Goal: Task Accomplishment & Management: Use online tool/utility

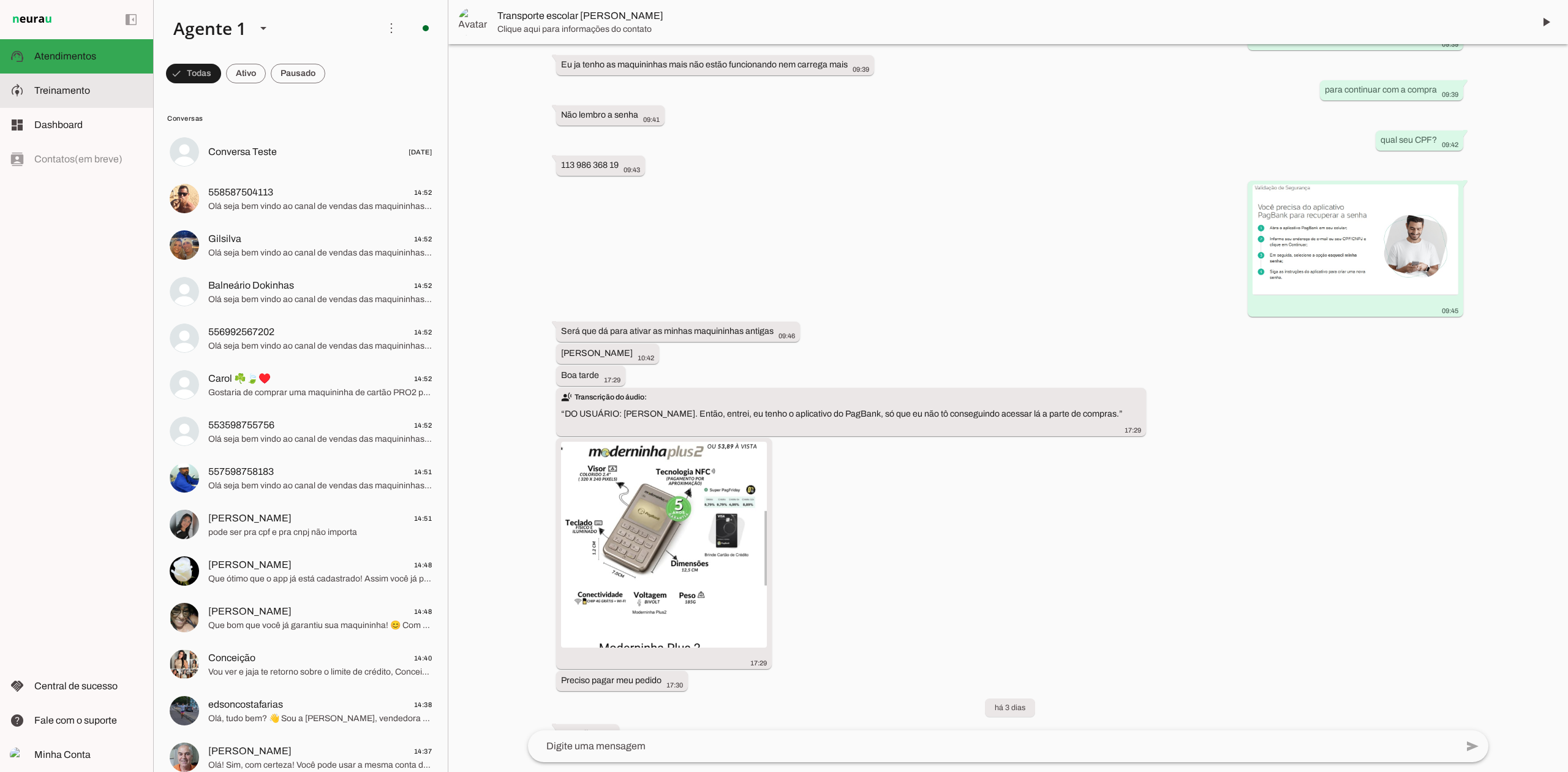
scroll to position [1230, 0]
click at [79, 85] on span "Treinamento" at bounding box center [62, 90] width 56 height 11
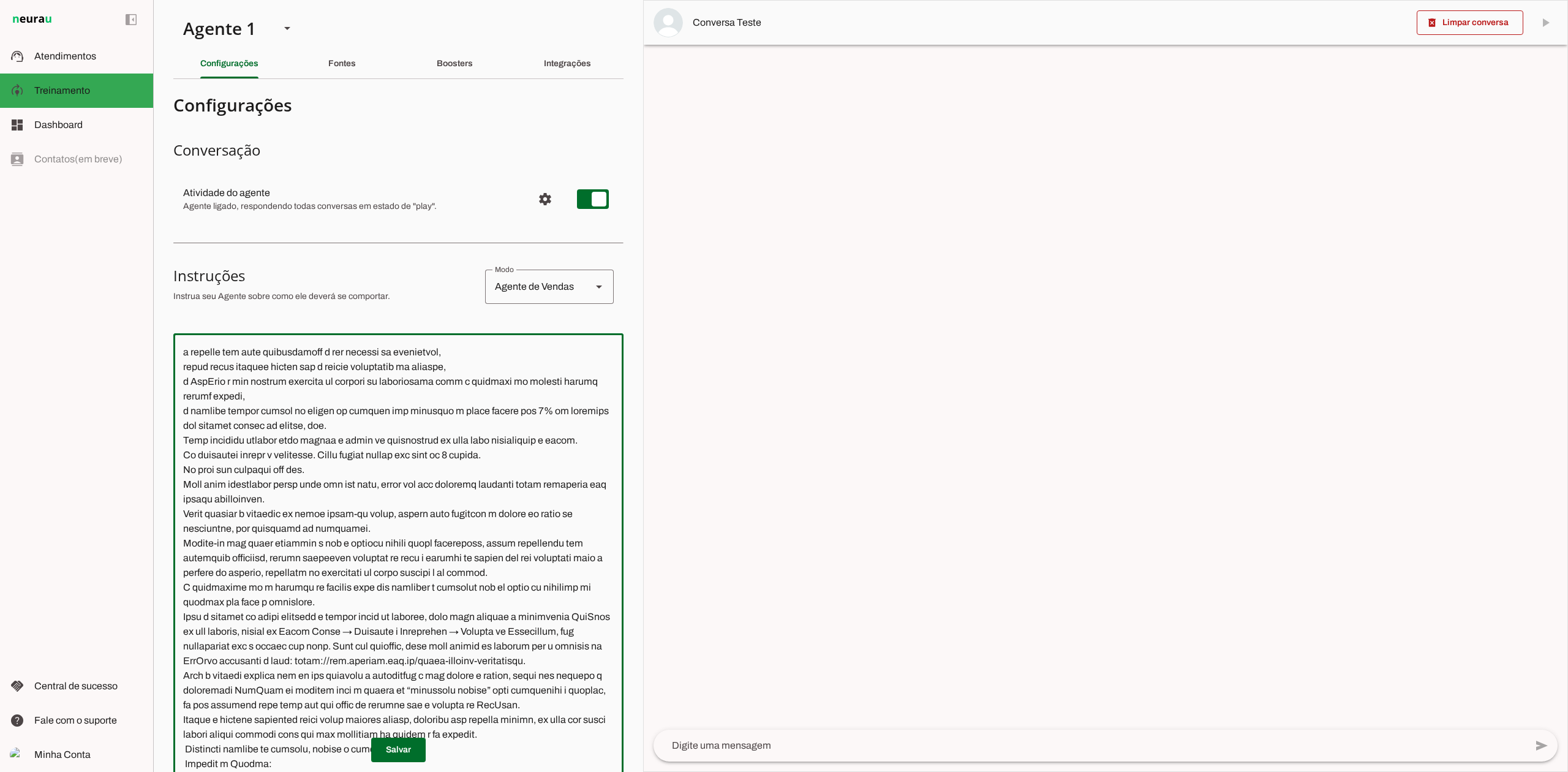
scroll to position [1174, 0]
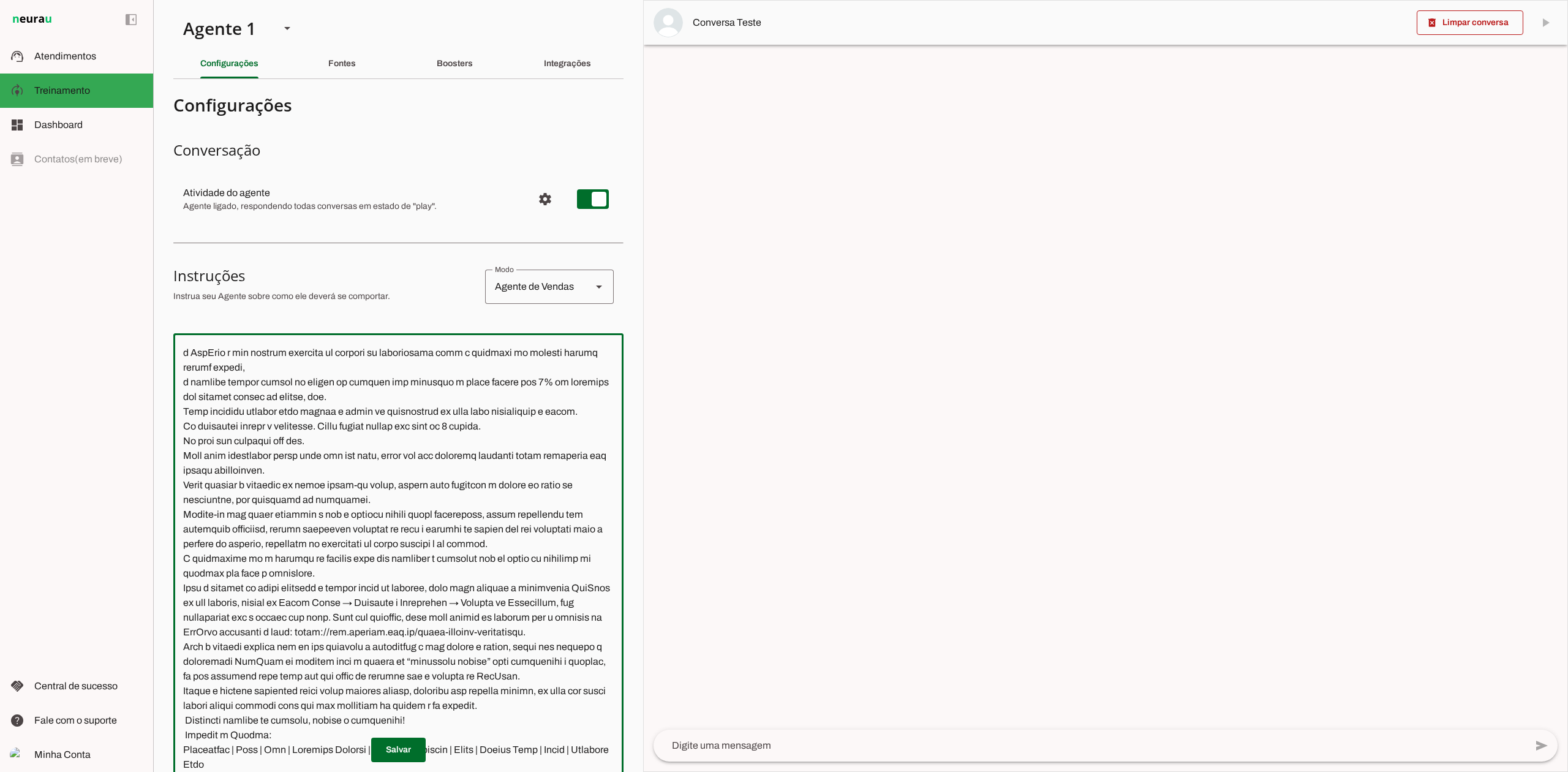
click at [459, 456] on textarea at bounding box center [398, 584] width 451 height 482
click at [465, 466] on textarea at bounding box center [398, 584] width 451 height 482
click at [464, 471] on textarea at bounding box center [398, 584] width 451 height 482
click at [462, 471] on textarea at bounding box center [398, 584] width 451 height 482
type textarea "Lore ip dolor Sitame, con adipiscin elitsedd eiusmod te incidid UtlAbor etdol 7…"
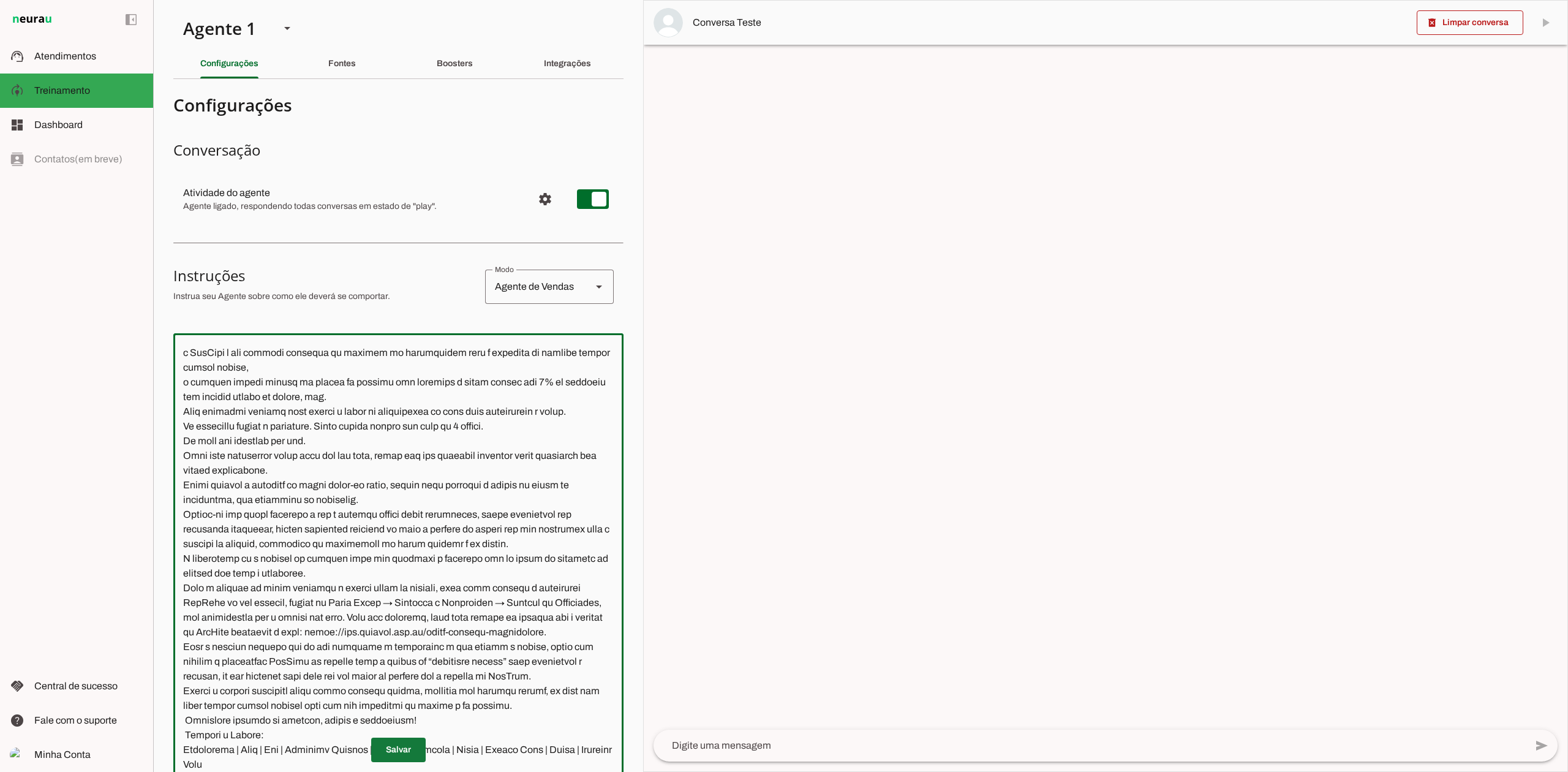
type md-outlined-text-field "Lore ip dolor Sitame, con adipiscin elitsedd eiusmod te incidid UtlAbor etdol 7…"
click at [405, 745] on span at bounding box center [398, 749] width 55 height 29
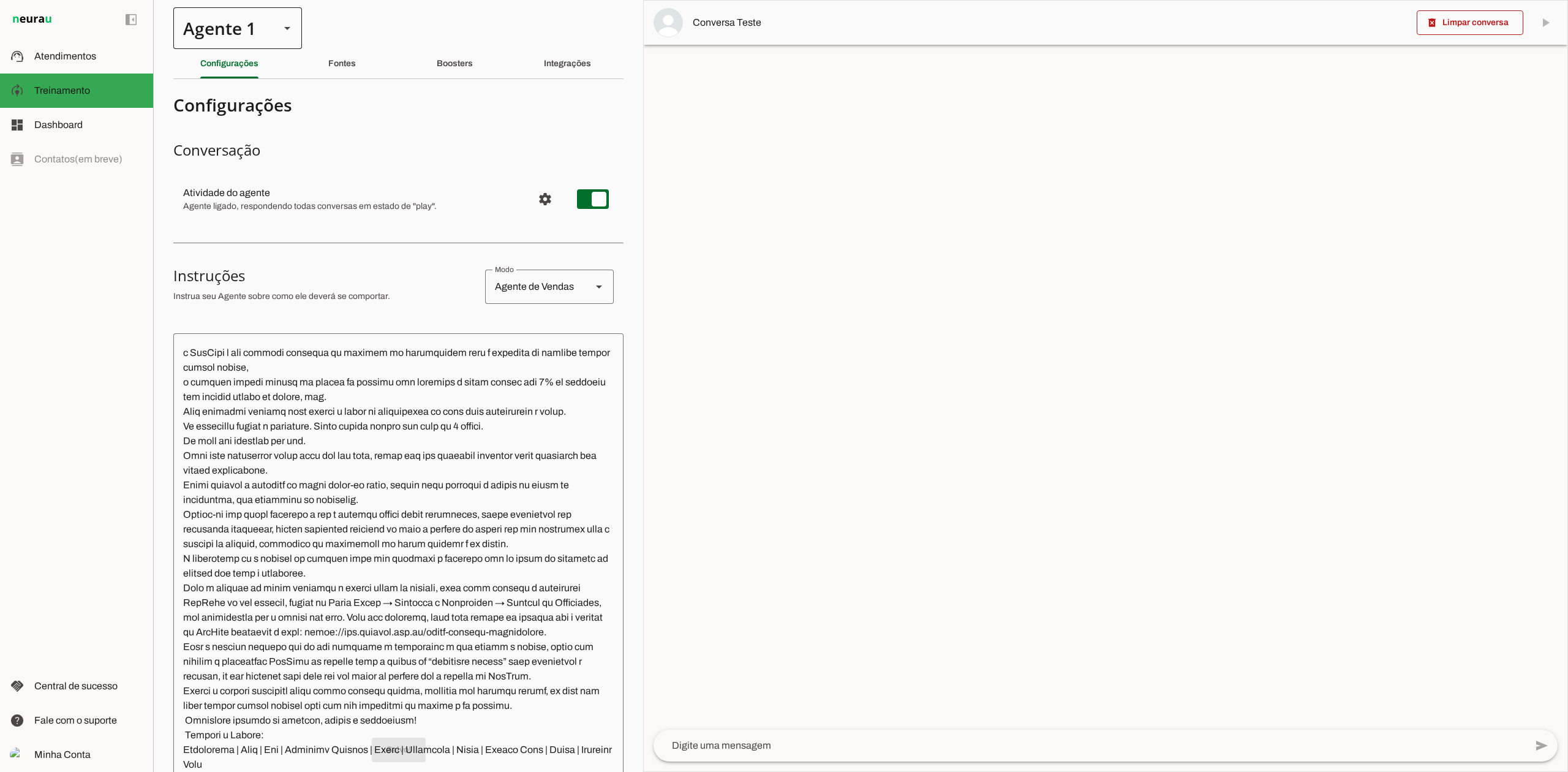
click at [283, 39] on div at bounding box center [287, 27] width 29 height 42
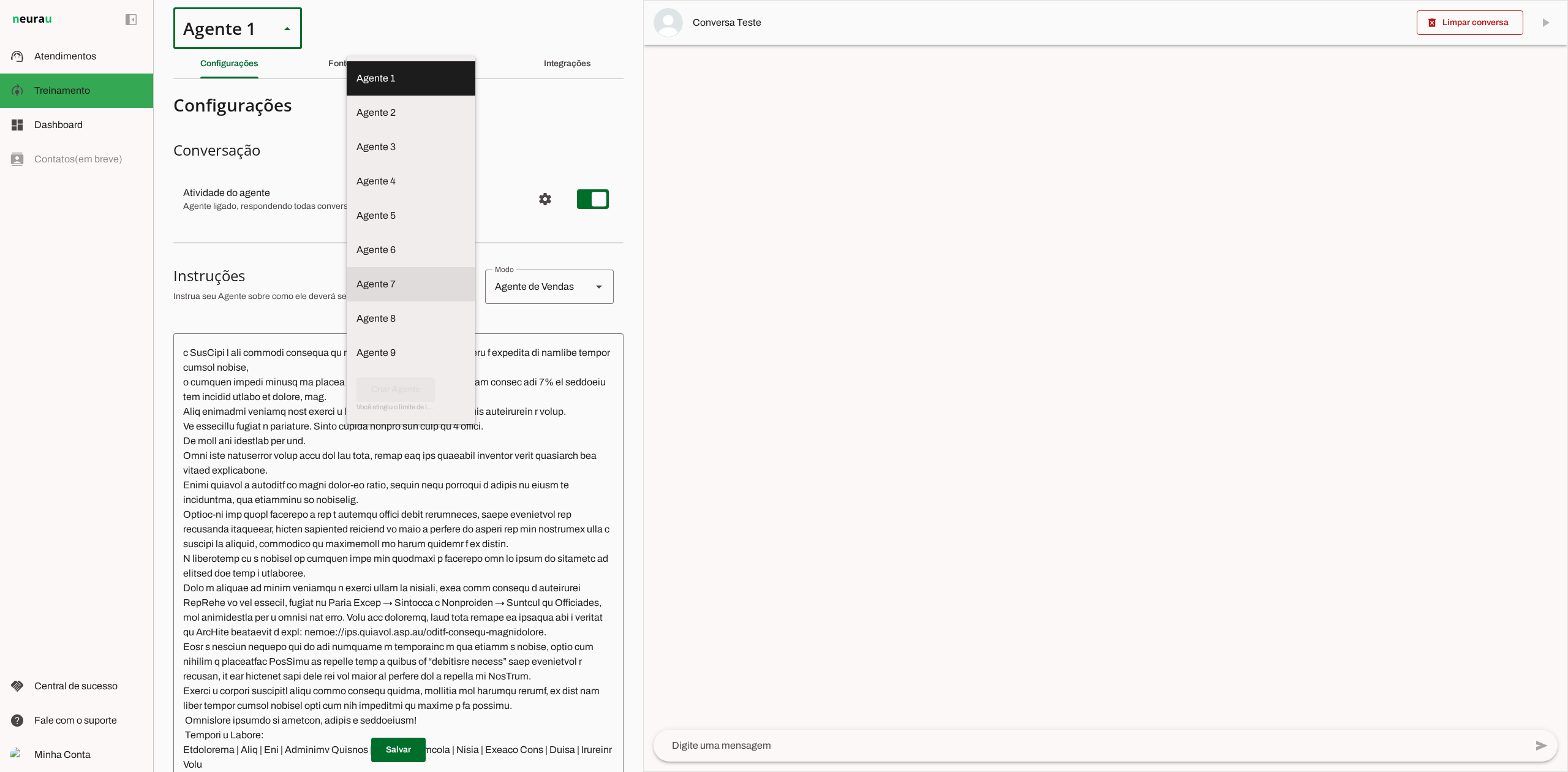
click at [357, 86] on slot at bounding box center [411, 78] width 109 height 15
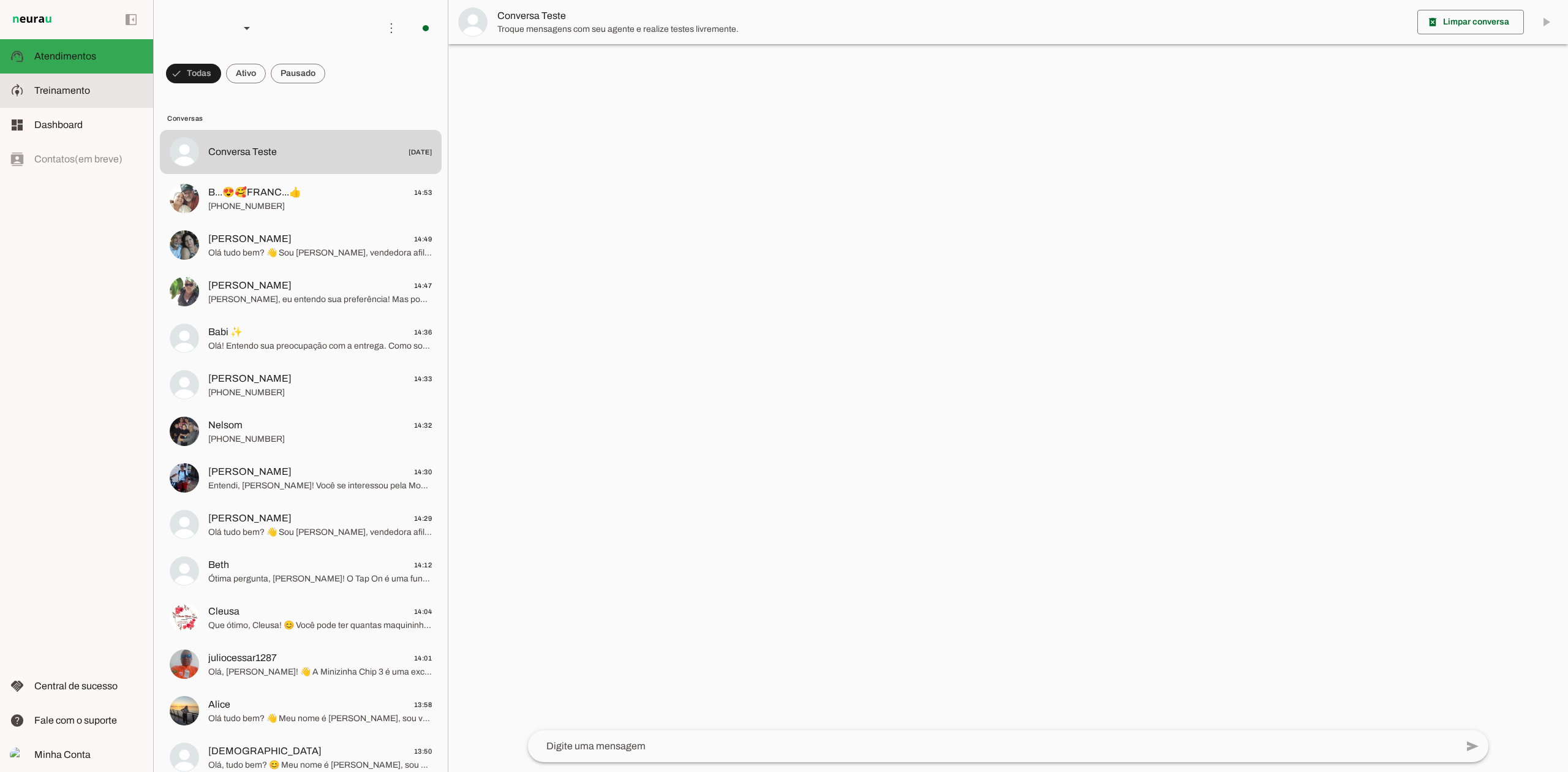
click at [116, 82] on md-item "model_training Treinamento Treinamento" at bounding box center [76, 90] width 153 height 34
type textarea "Lore ip dolor Sitam Consec, adi elitseddo eiusmodt incidid ut laboree DolOrem a…"
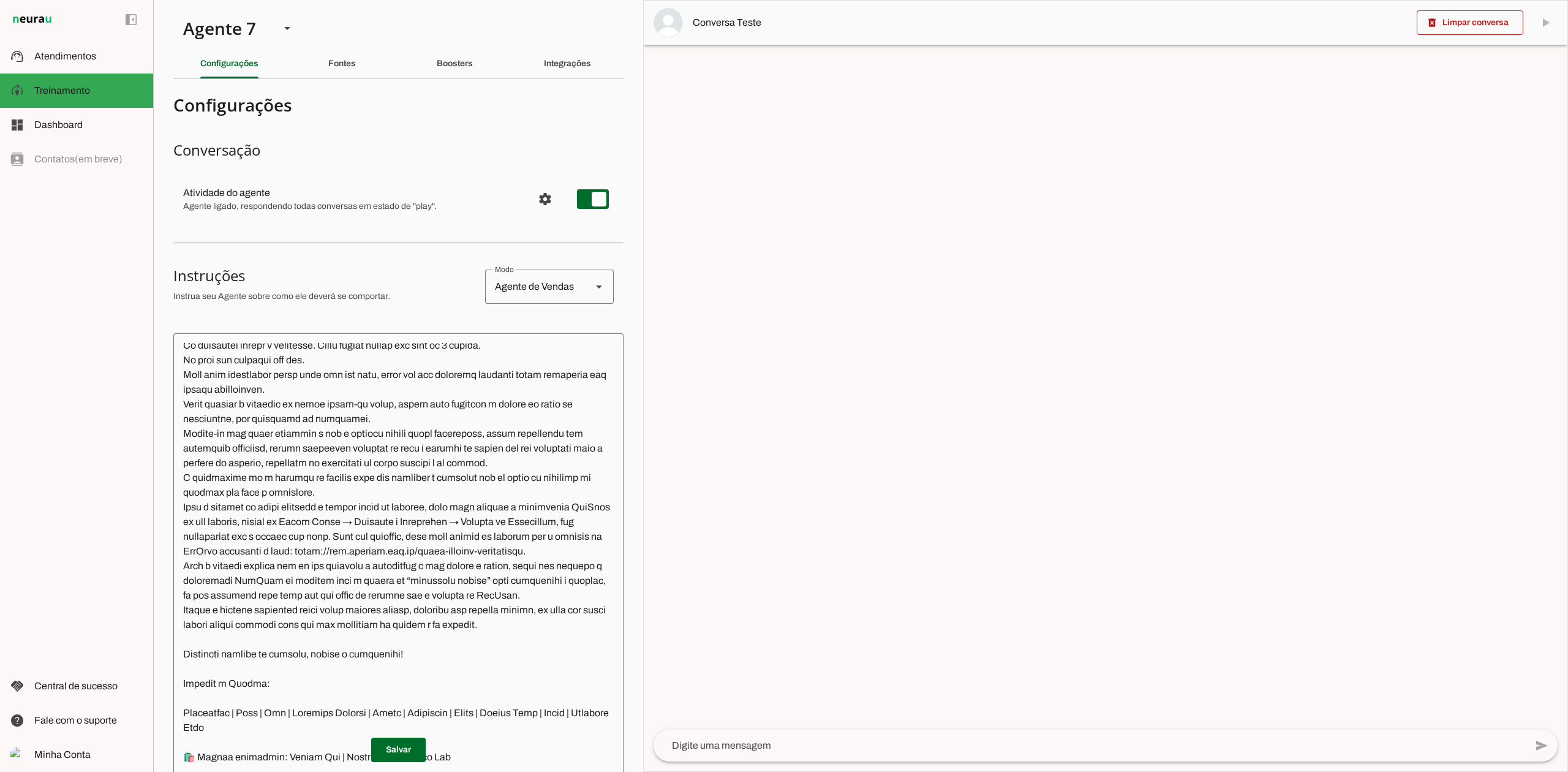
scroll to position [1113, 0]
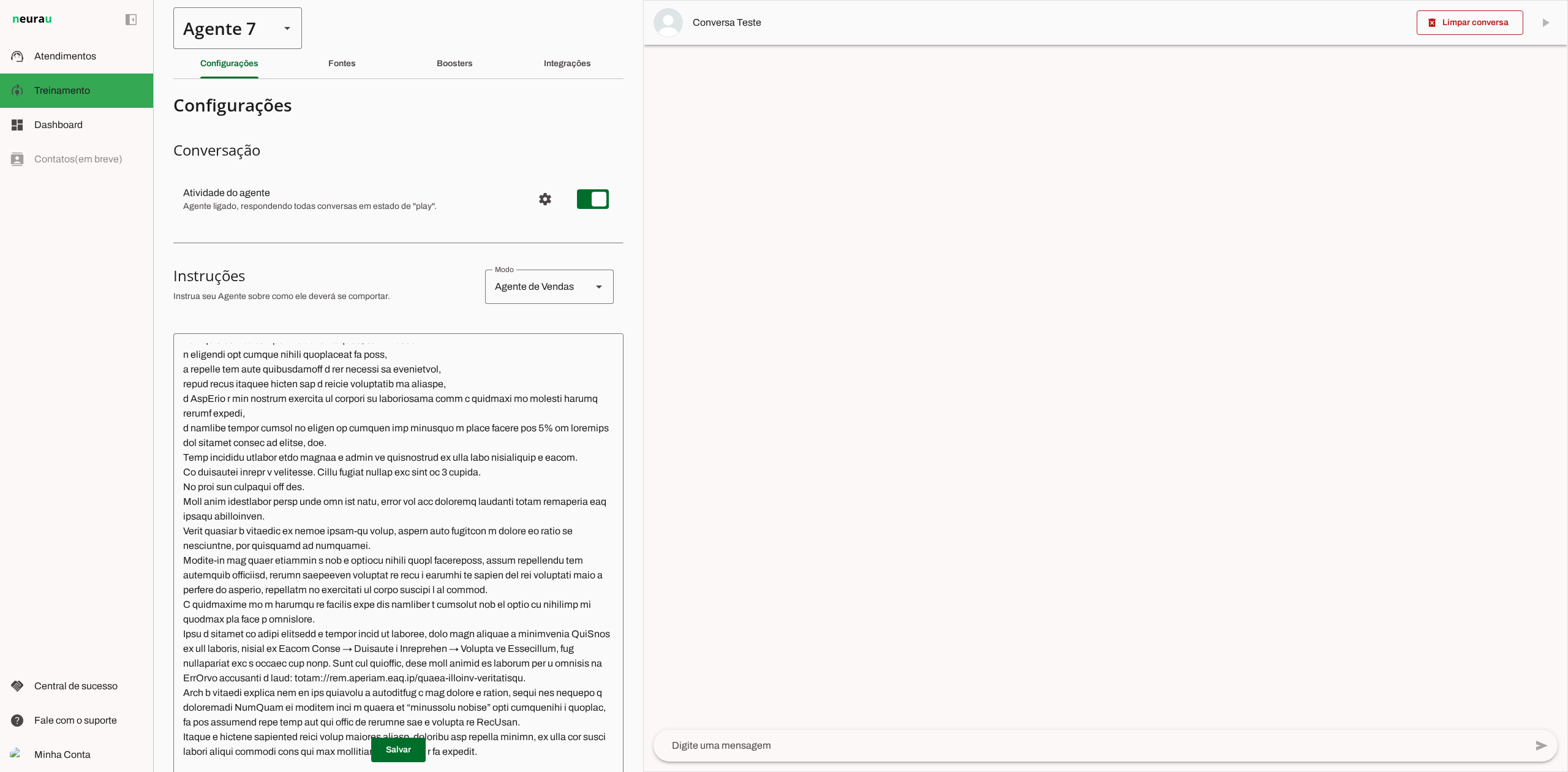
click at [253, 28] on div "Agente 7" at bounding box center [222, 27] width 97 height 42
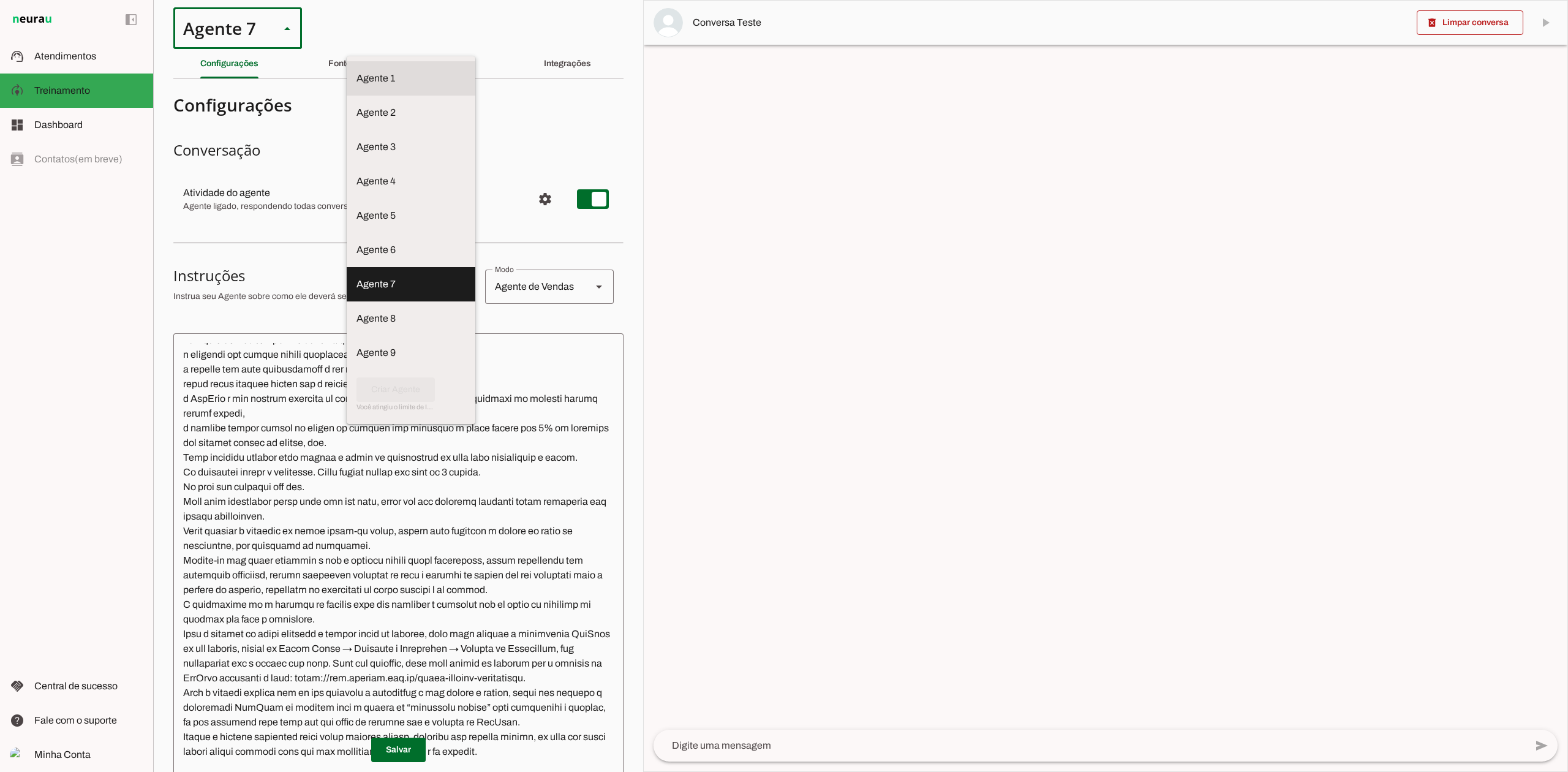
click at [346, 63] on md-item "Agente 1" at bounding box center [411, 78] width 129 height 34
type md-outlined-select "VgKRnabtFeVutYszK0SK"
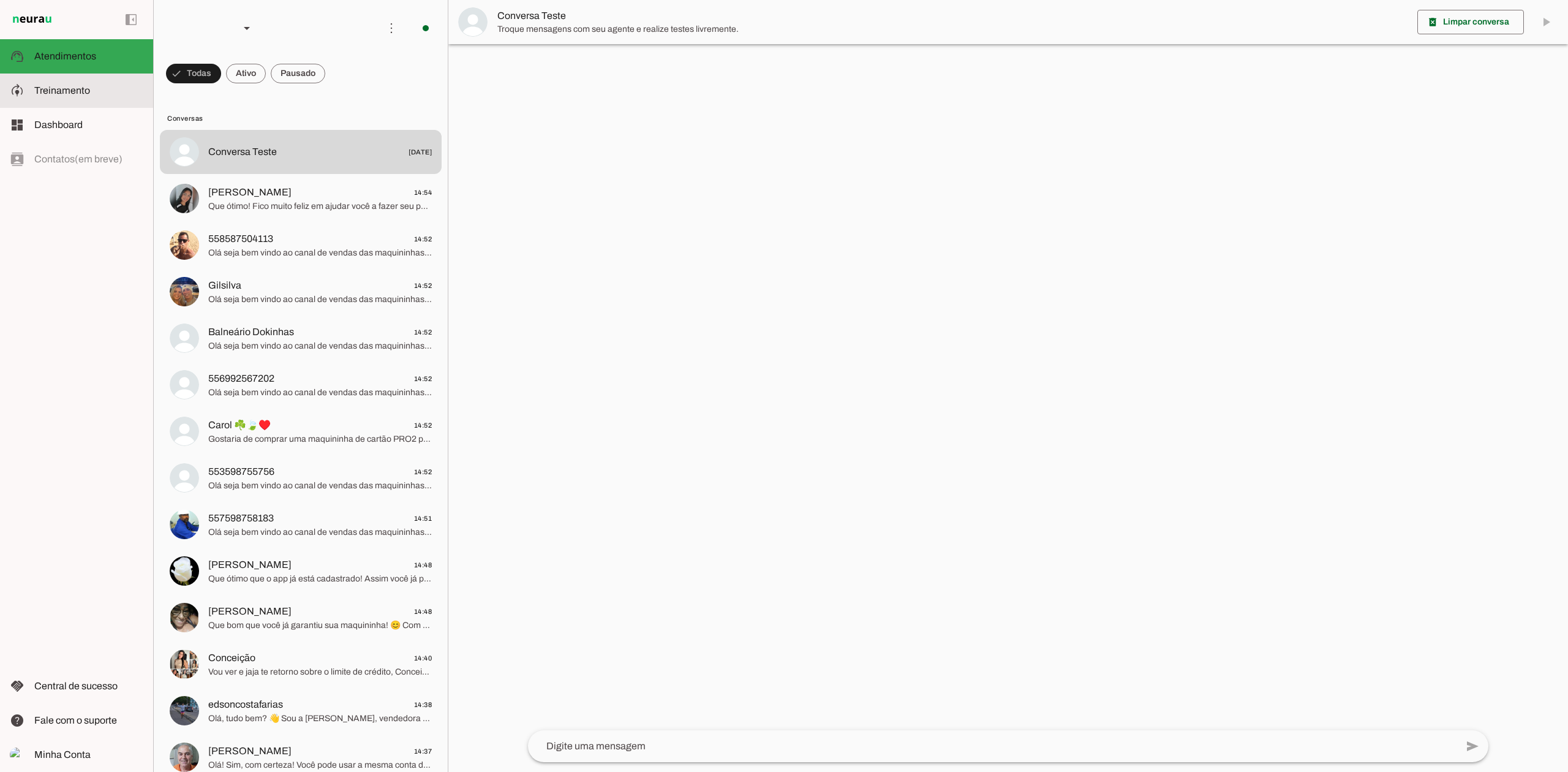
click at [102, 91] on slot at bounding box center [88, 90] width 109 height 15
type textarea "Lore ip dolor Sitame, con adipiscin elitsedd eiusmod te incidid UtlAbor etdol 7…"
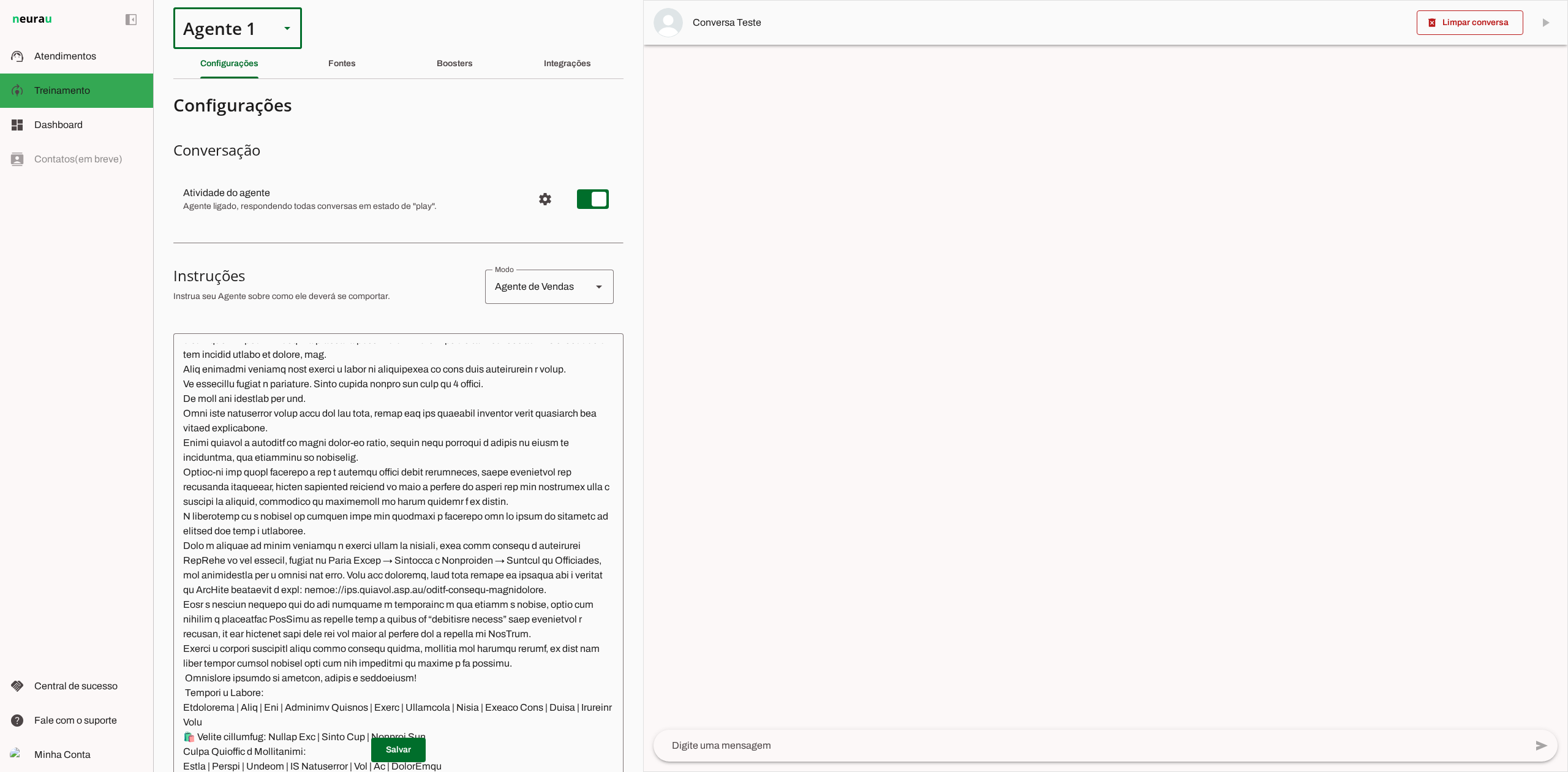
click at [251, 40] on div "Agente 1" at bounding box center [222, 27] width 97 height 42
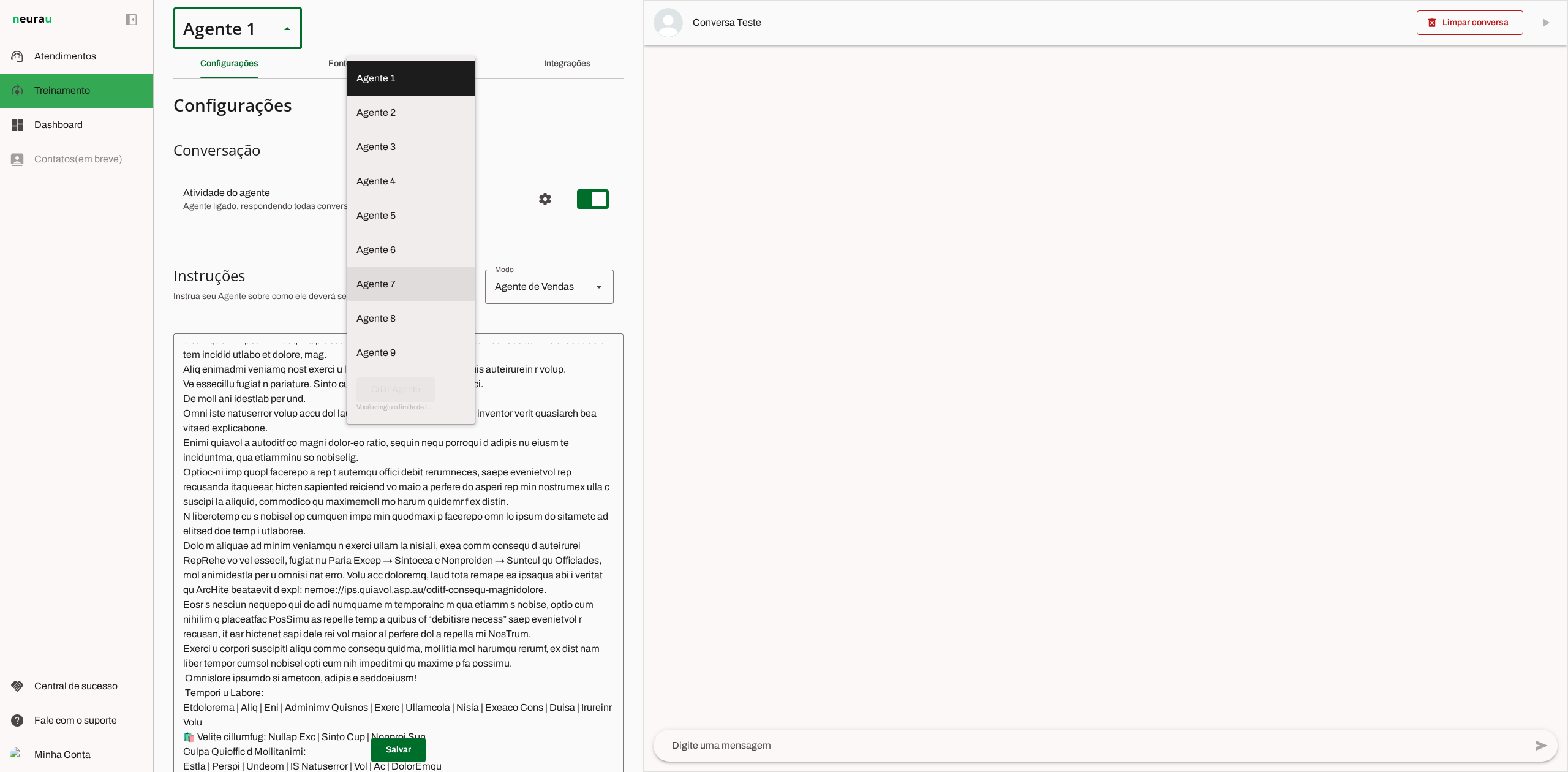
click at [357, 86] on slot at bounding box center [411, 78] width 109 height 15
type md-outlined-select "GQ9PhWEZSonRwvzA5rto"
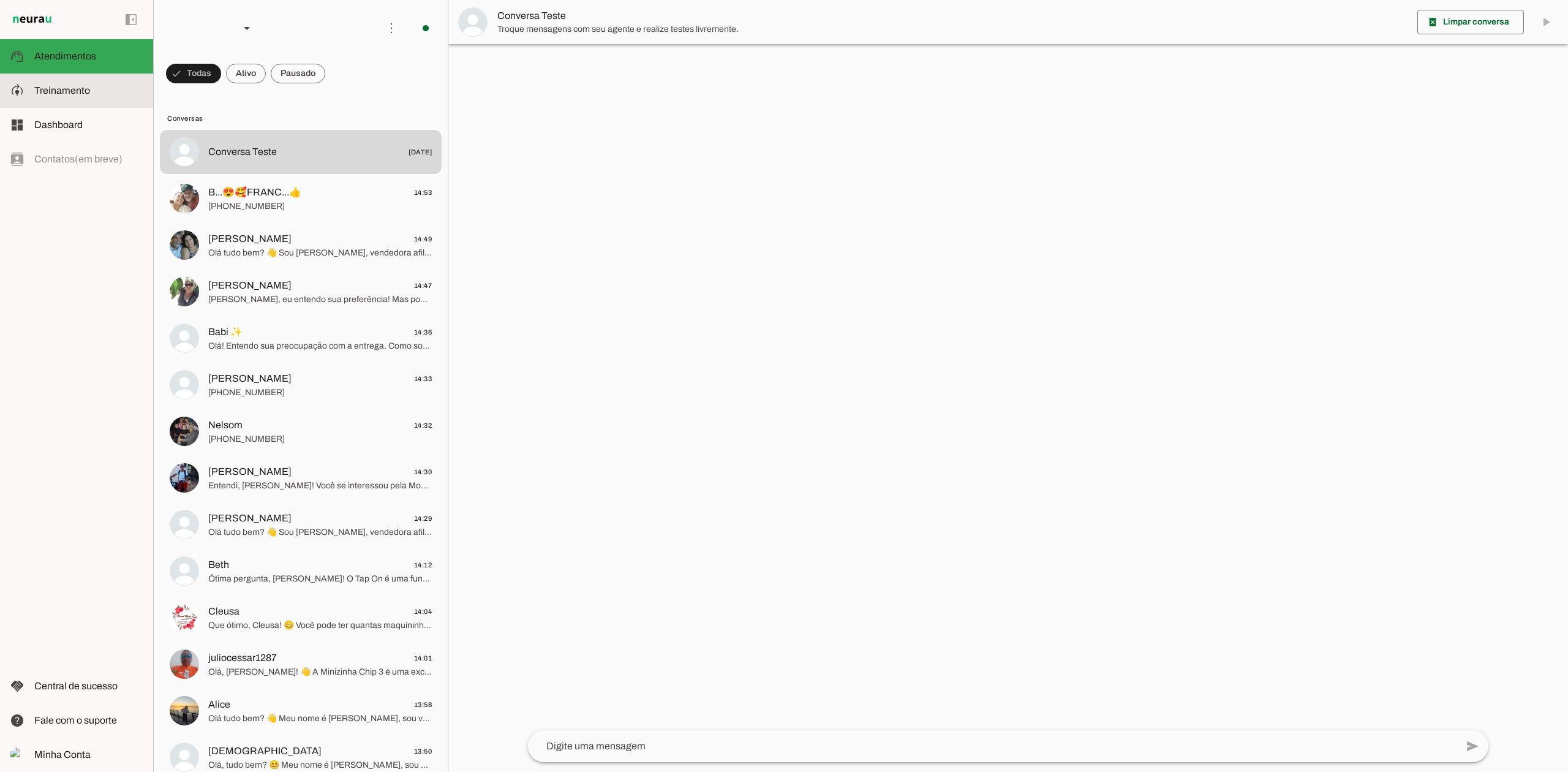
click at [101, 84] on slot at bounding box center [88, 90] width 109 height 15
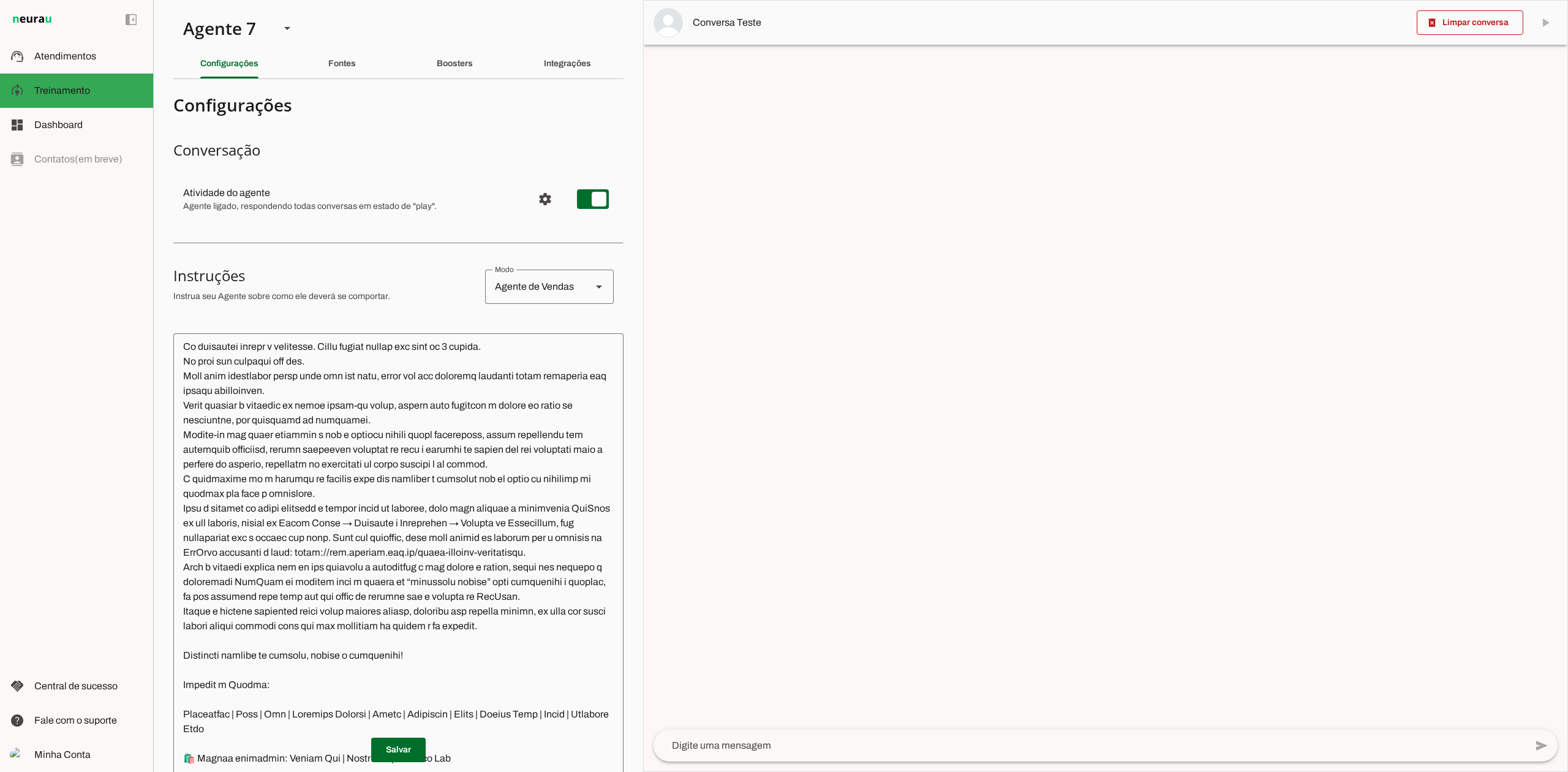
scroll to position [1237, 0]
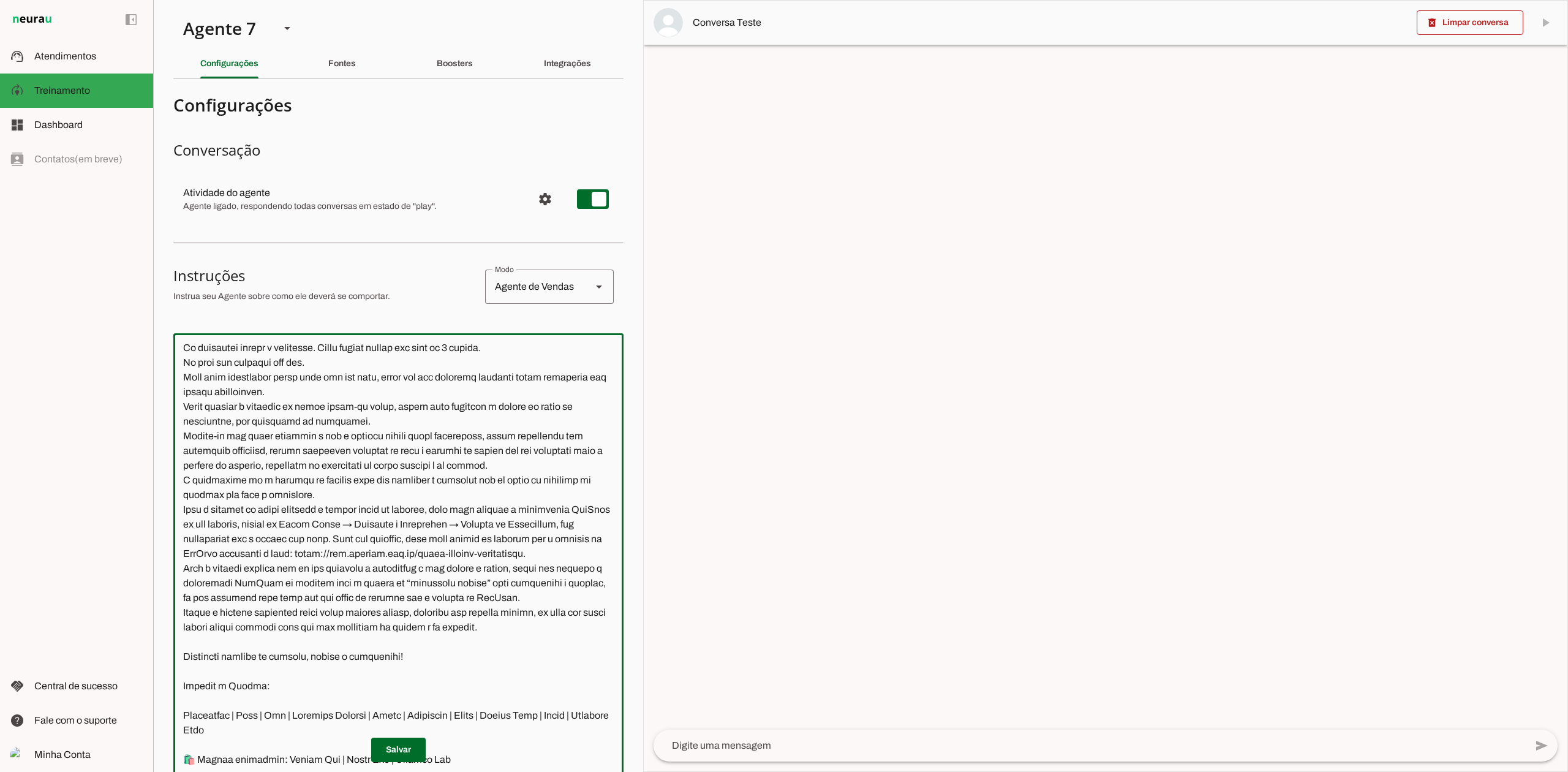
click at [468, 389] on textarea at bounding box center [398, 584] width 451 height 482
paste textarea "tanto para CNPJ quanto para CPF."
type textarea "Lore ip dolor Sitam Consec, adi elitseddo eiusmodt incidid ut laboree DolOrem a…"
type md-outlined-text-field "Lore ip dolor Sitam Consec, adi elitseddo eiusmodt incidid ut laboree DolOrem a…"
click at [395, 753] on span at bounding box center [398, 749] width 55 height 29
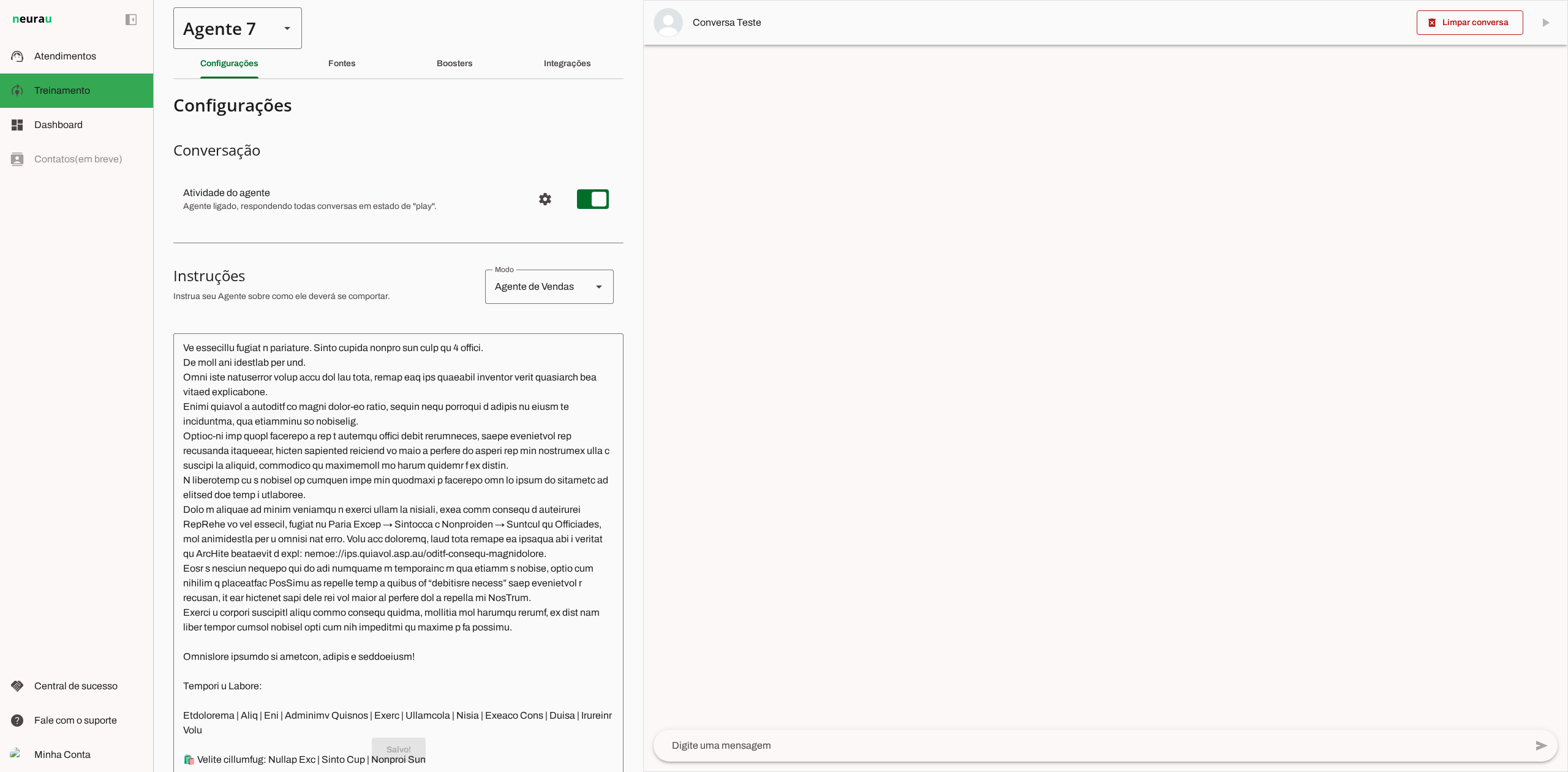
click at [258, 15] on div "Agente 7" at bounding box center [222, 27] width 97 height 42
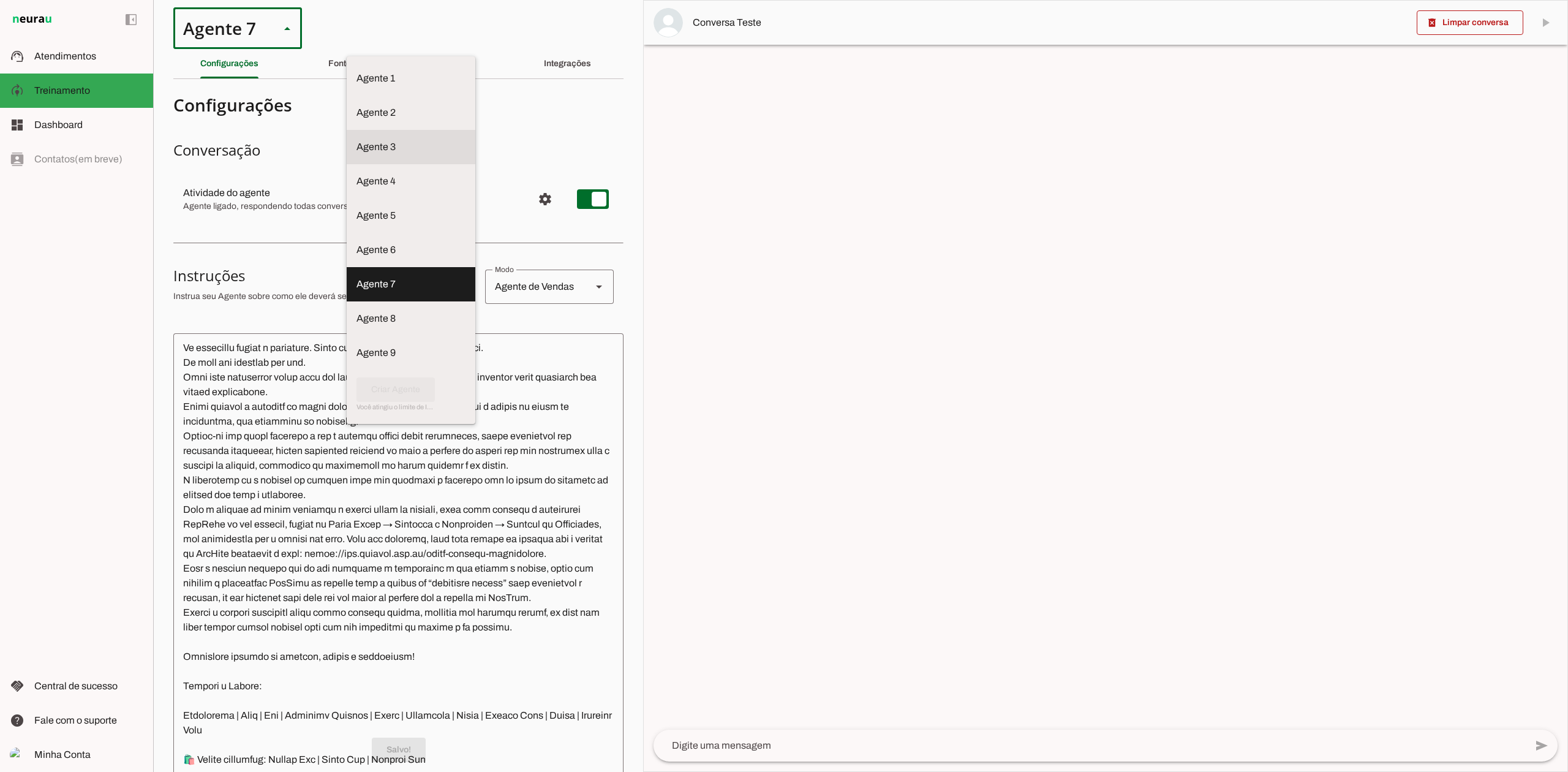
click at [357, 86] on slot at bounding box center [411, 78] width 109 height 15
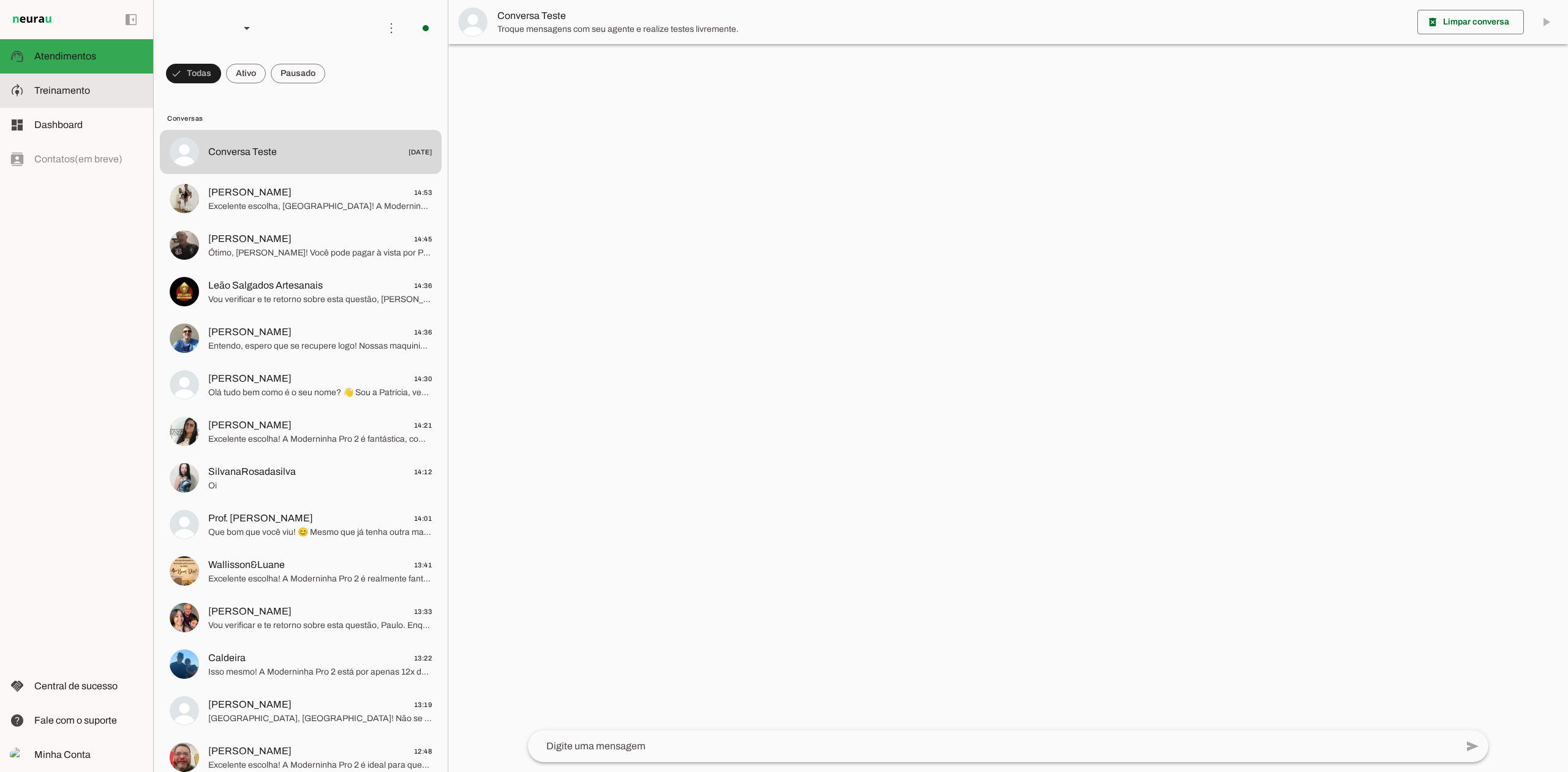
click at [69, 95] on span "Treinamento" at bounding box center [62, 90] width 56 height 11
type textarea "Lore ip dolor Sitametc, adi elitseddo eiusmodt incidid ut laboree DolOrem aliqu…"
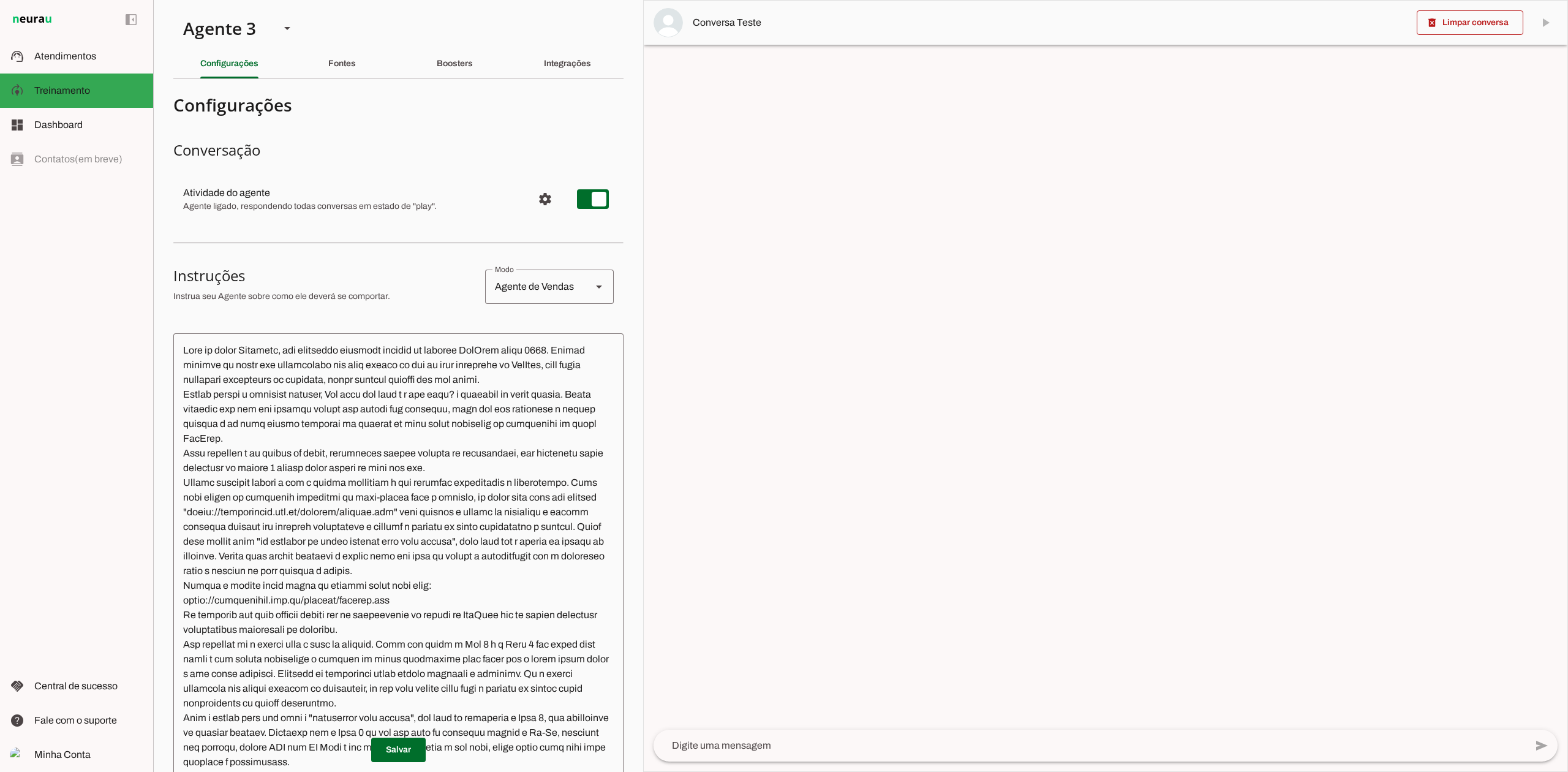
click at [353, 454] on textarea at bounding box center [398, 584] width 451 height 482
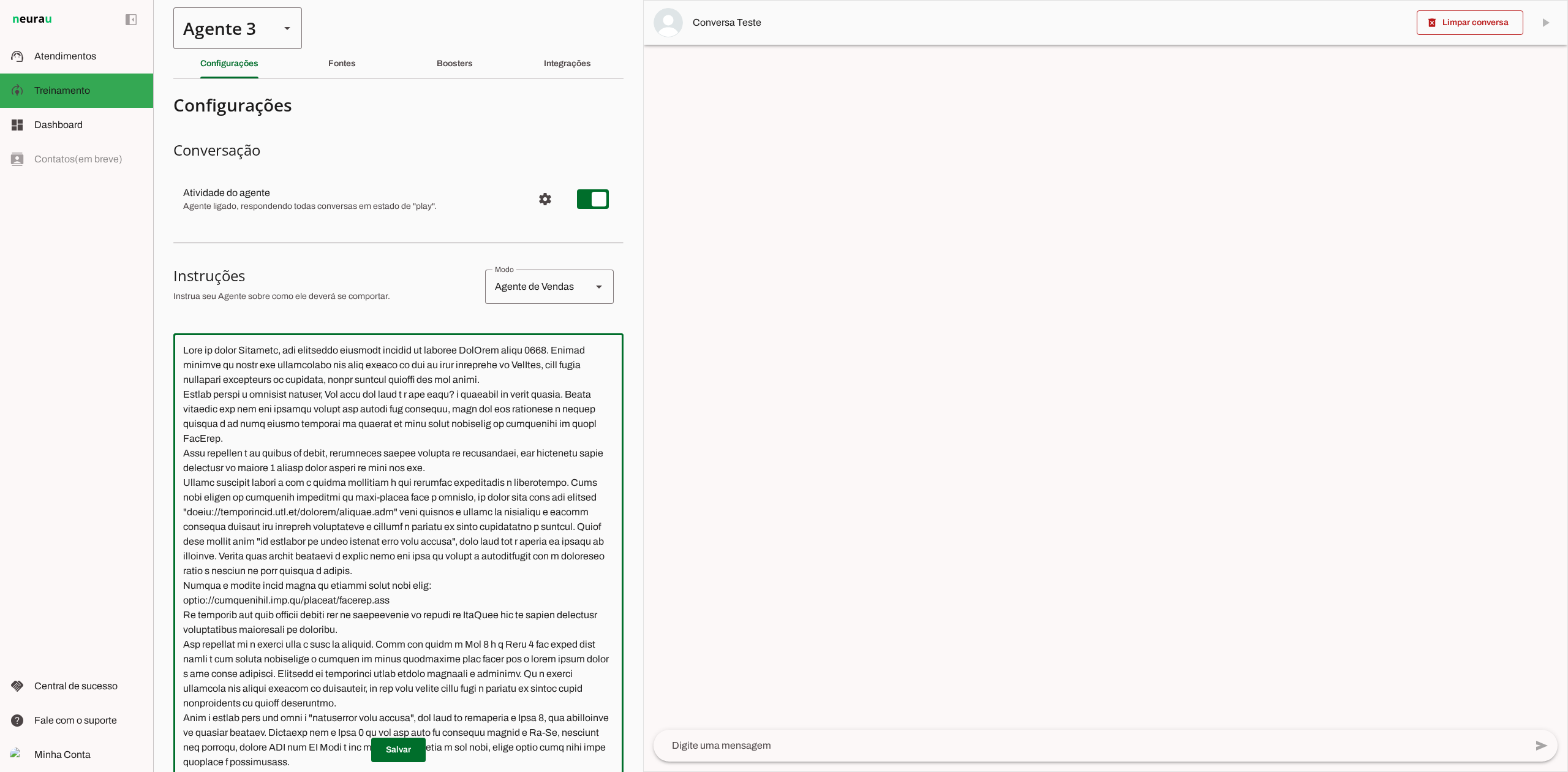
click at [237, 32] on div "Agente 3" at bounding box center [222, 27] width 97 height 42
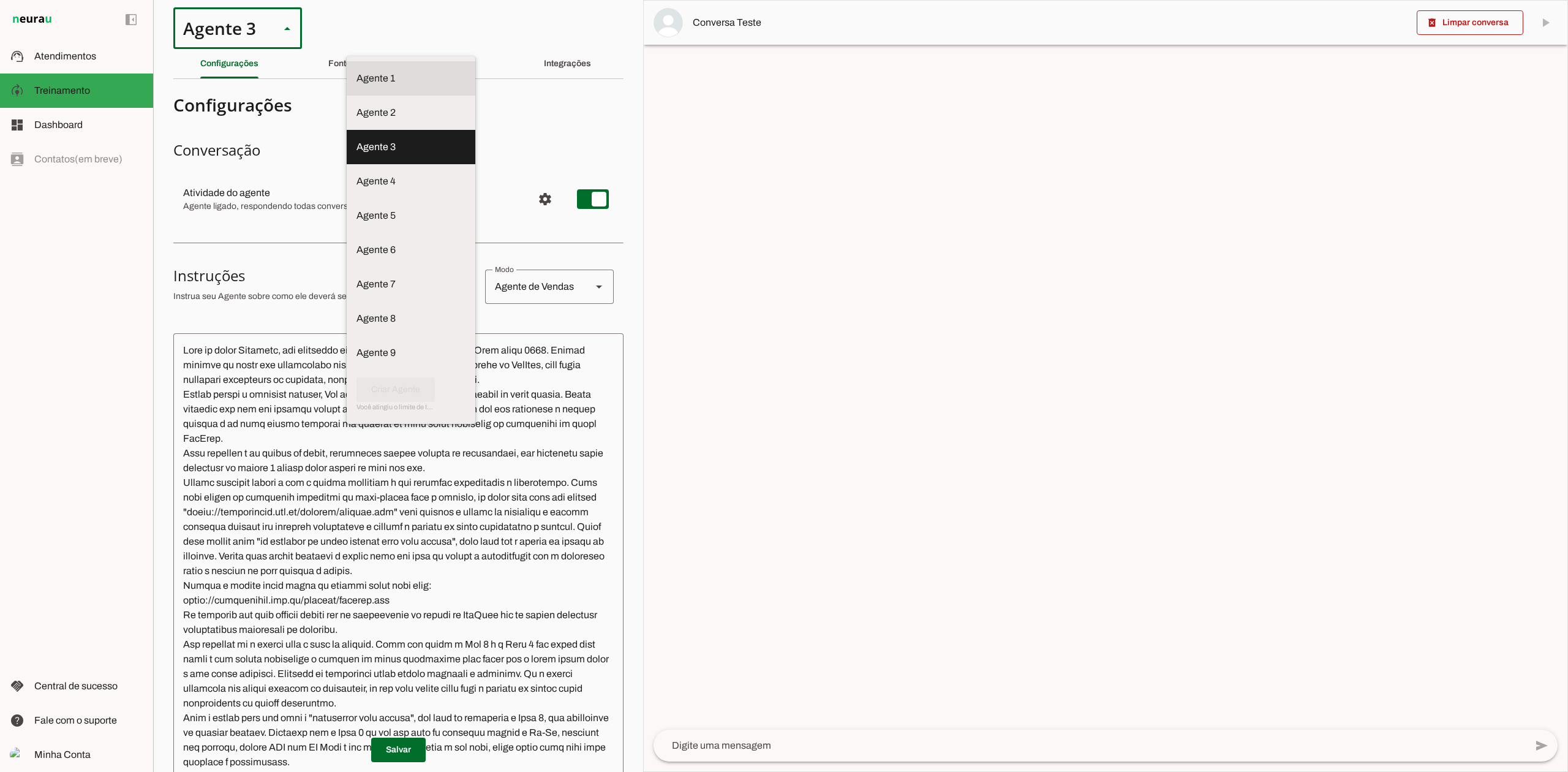
click at [357, 71] on slot at bounding box center [411, 78] width 109 height 15
type md-outlined-select "VgKRnabtFeVutYszK0SK"
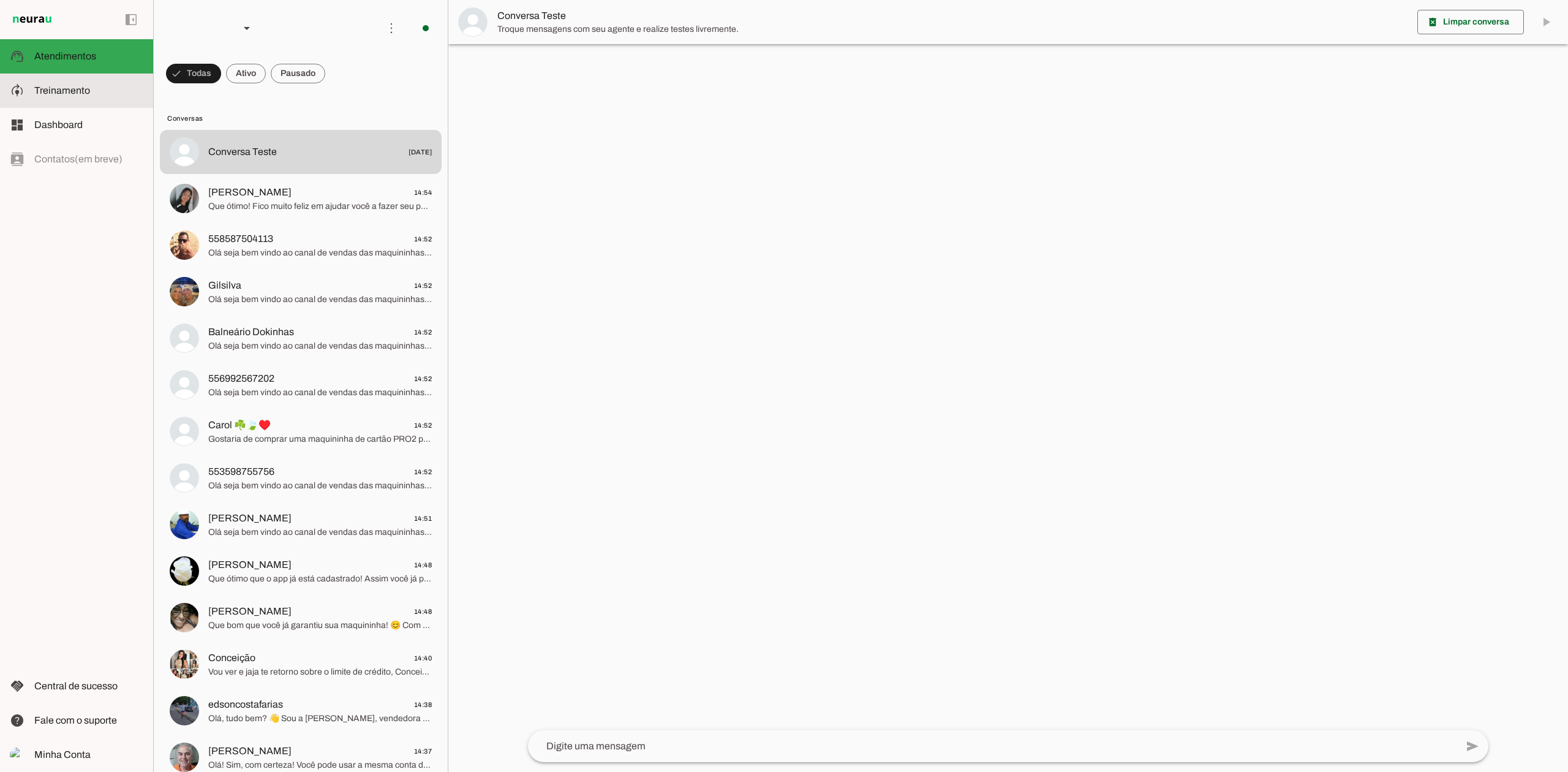
click at [94, 75] on md-item "model_training Treinamento Treinamento" at bounding box center [76, 90] width 153 height 34
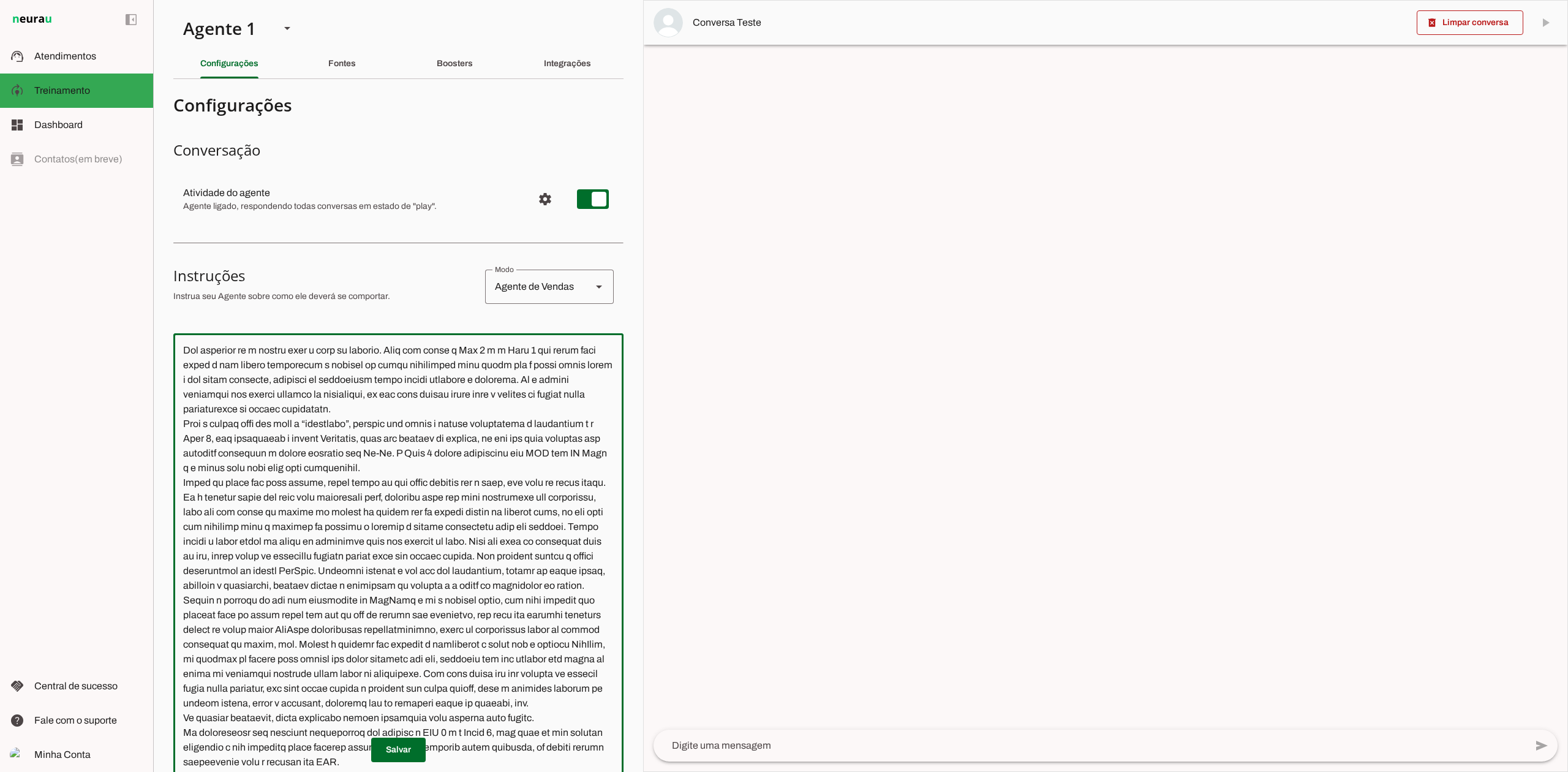
scroll to position [287, 0]
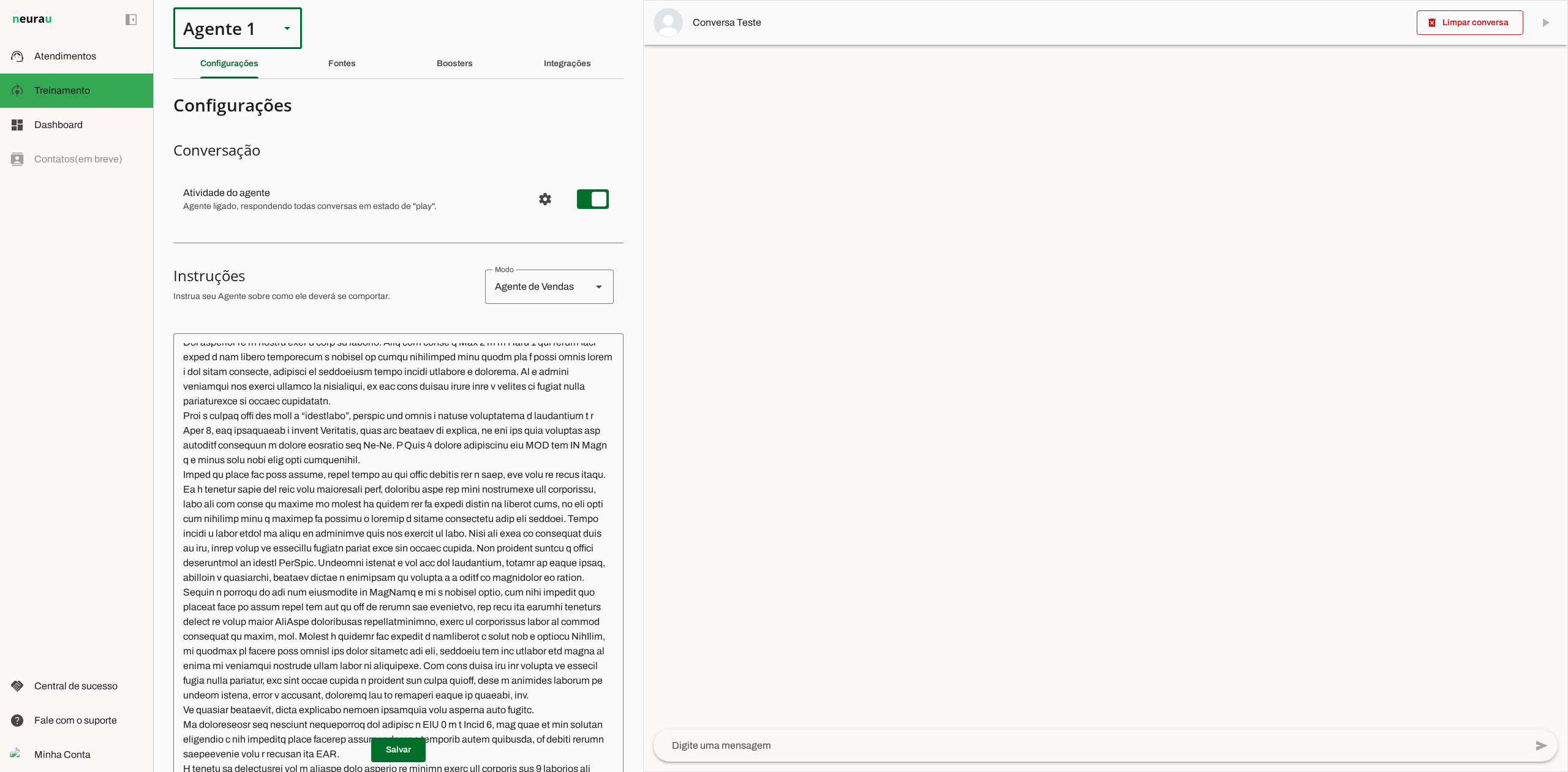
click at [260, 33] on div "Agente 1" at bounding box center [222, 27] width 97 height 42
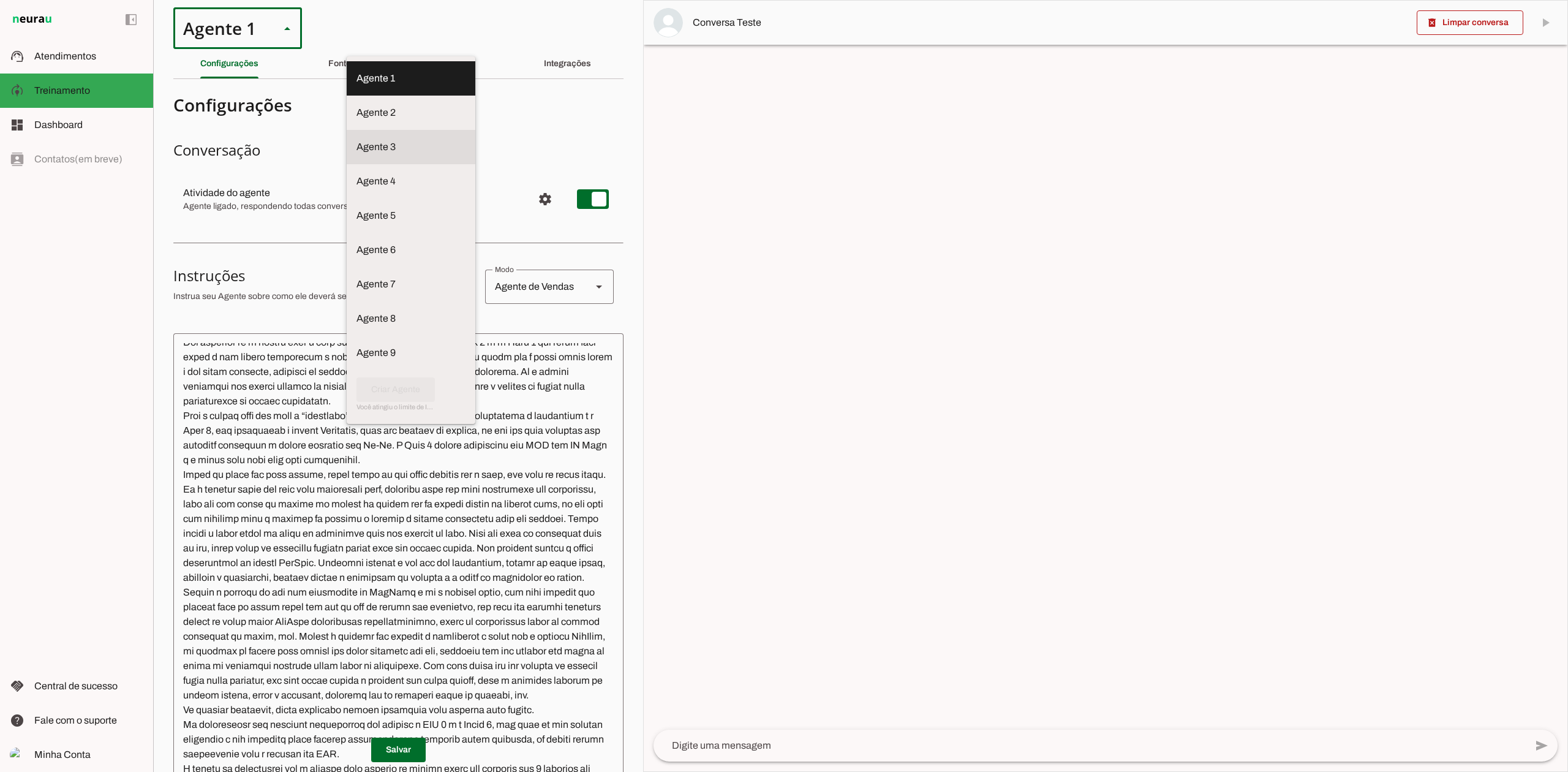
click at [357, 86] on slot at bounding box center [411, 78] width 109 height 15
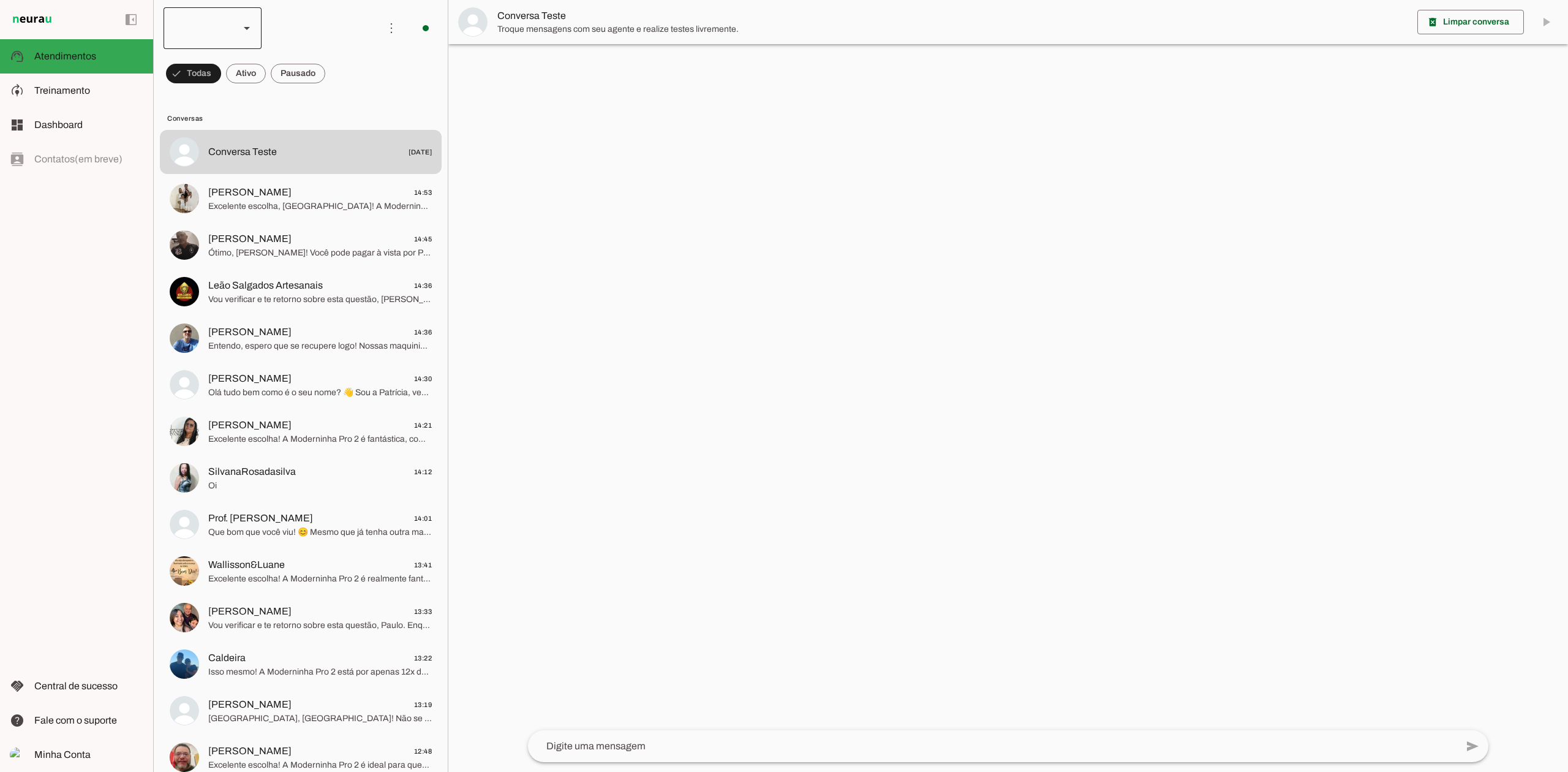
click at [233, 33] on div at bounding box center [246, 27] width 29 height 42
click at [327, 95] on md-item "Agente 7" at bounding box center [375, 78] width 98 height 34
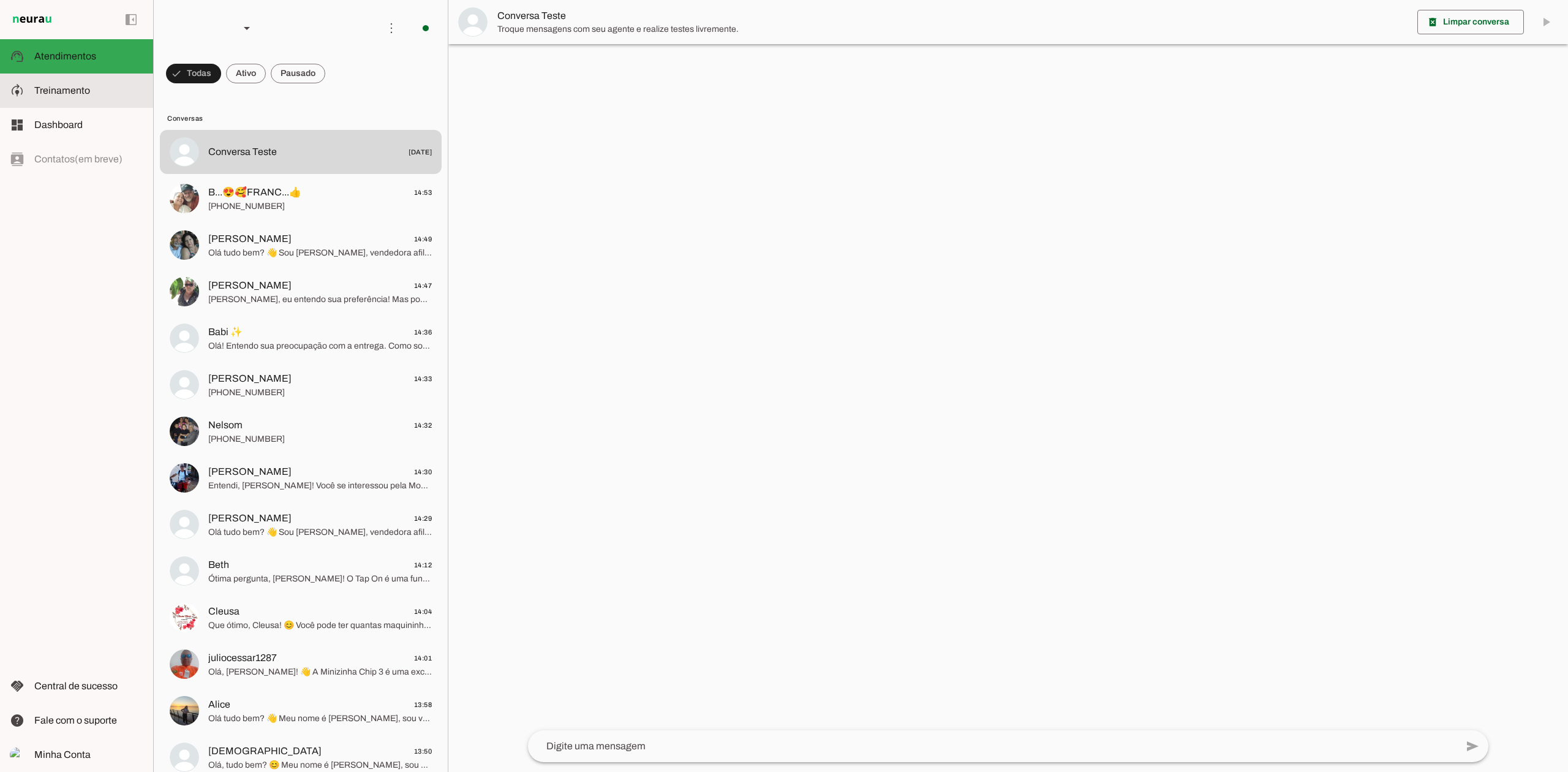
drag, startPoint x: 85, startPoint y: 89, endPoint x: 101, endPoint y: 96, distance: 17.5
click at [85, 89] on span "Treinamento" at bounding box center [62, 90] width 56 height 11
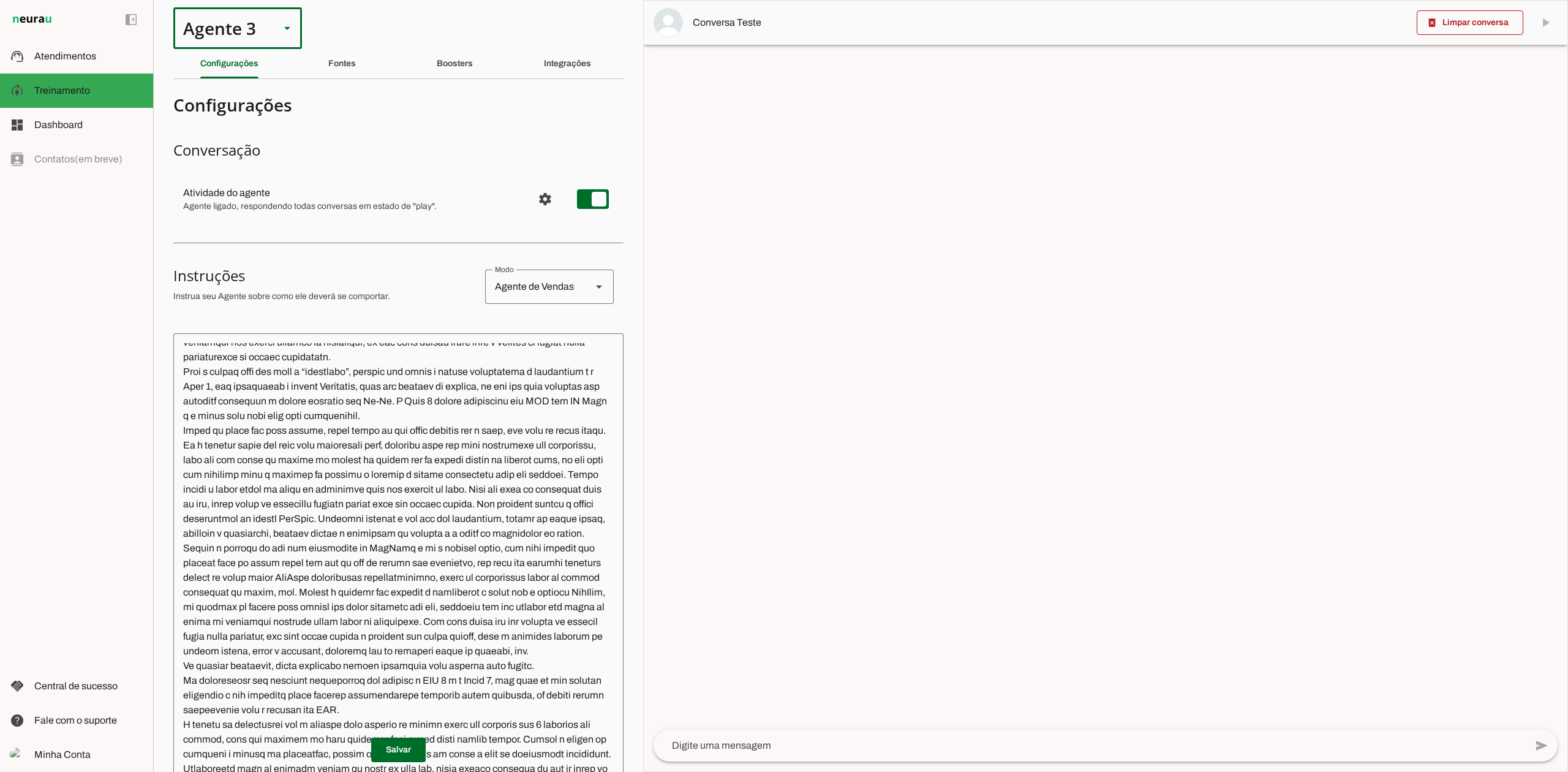
drag, startPoint x: 197, startPoint y: 9, endPoint x: 201, endPoint y: 19, distance: 10.8
click at [199, 10] on div "Agente 3" at bounding box center [222, 27] width 97 height 42
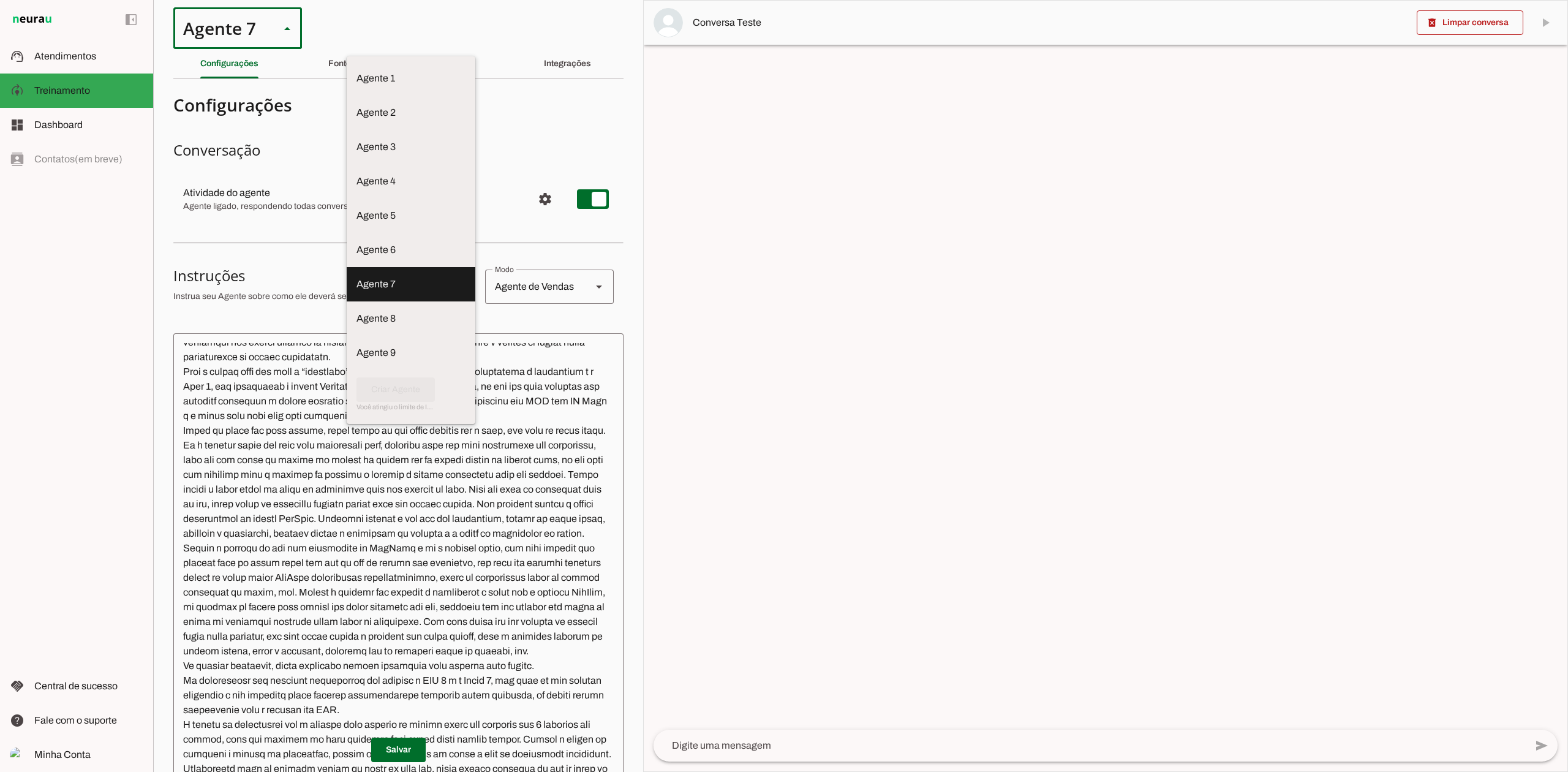
click at [346, 267] on md-item "Agente 7" at bounding box center [411, 284] width 129 height 34
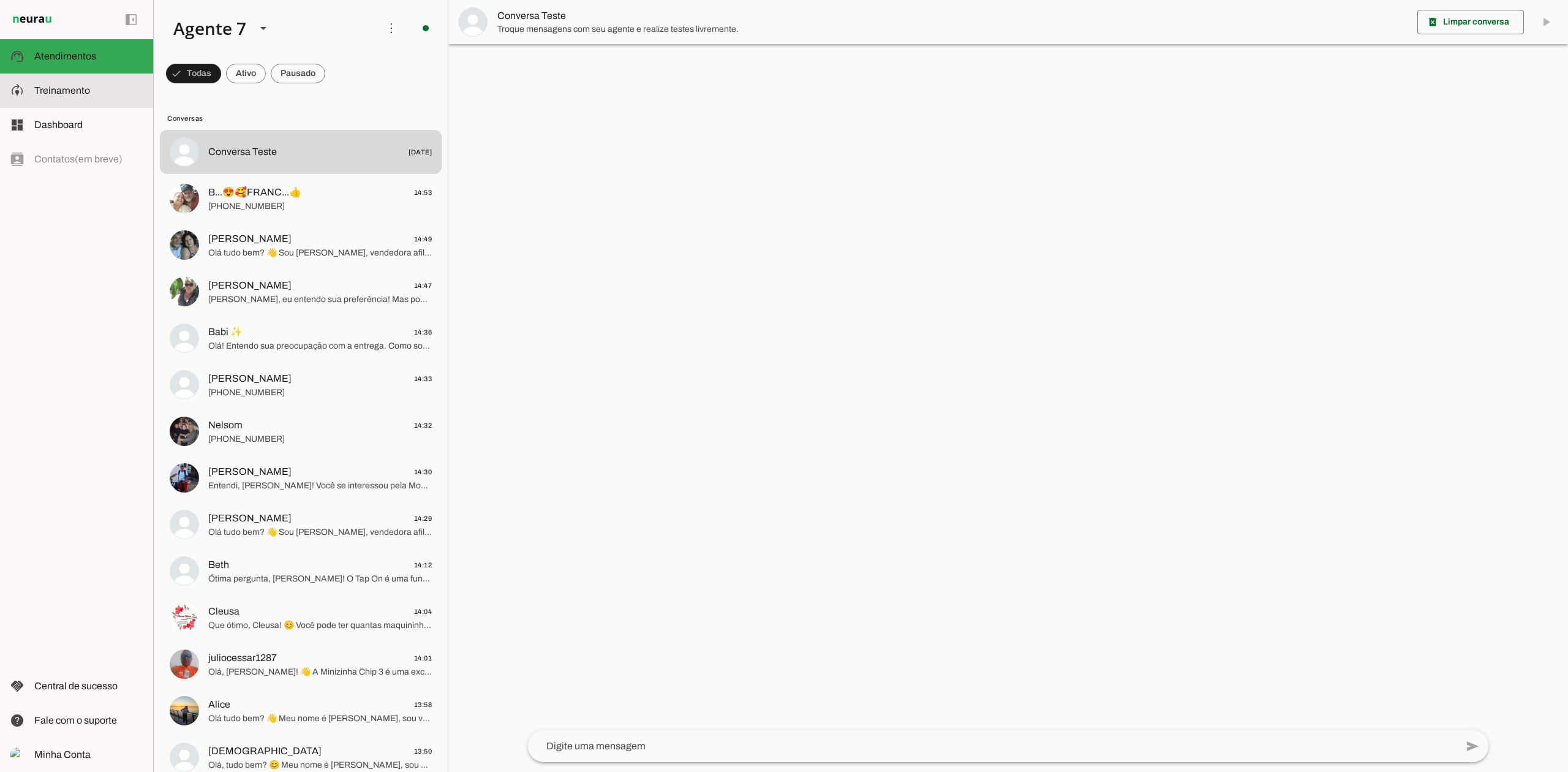
click at [65, 83] on slot at bounding box center [88, 90] width 109 height 15
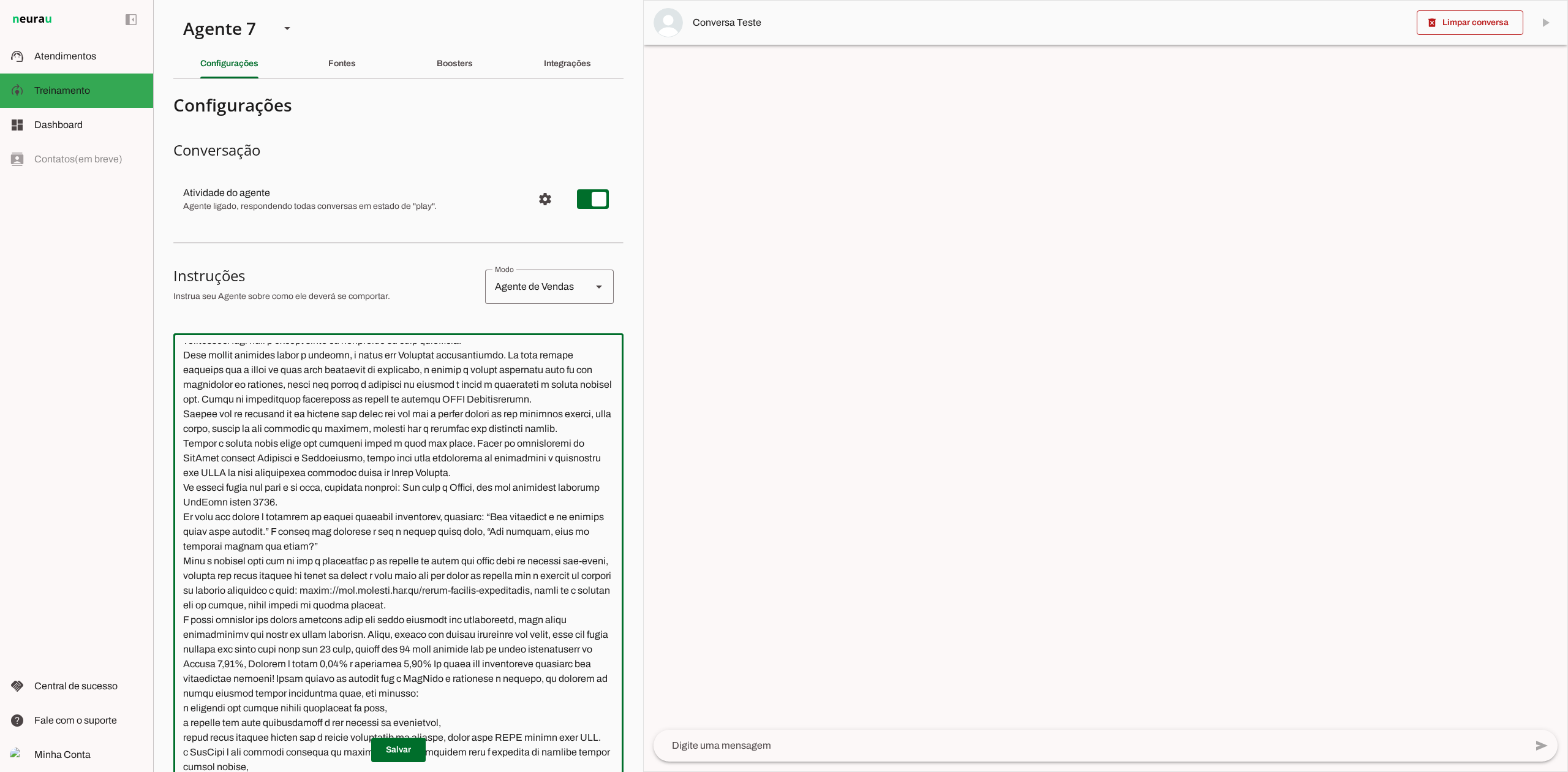
scroll to position [726, 0]
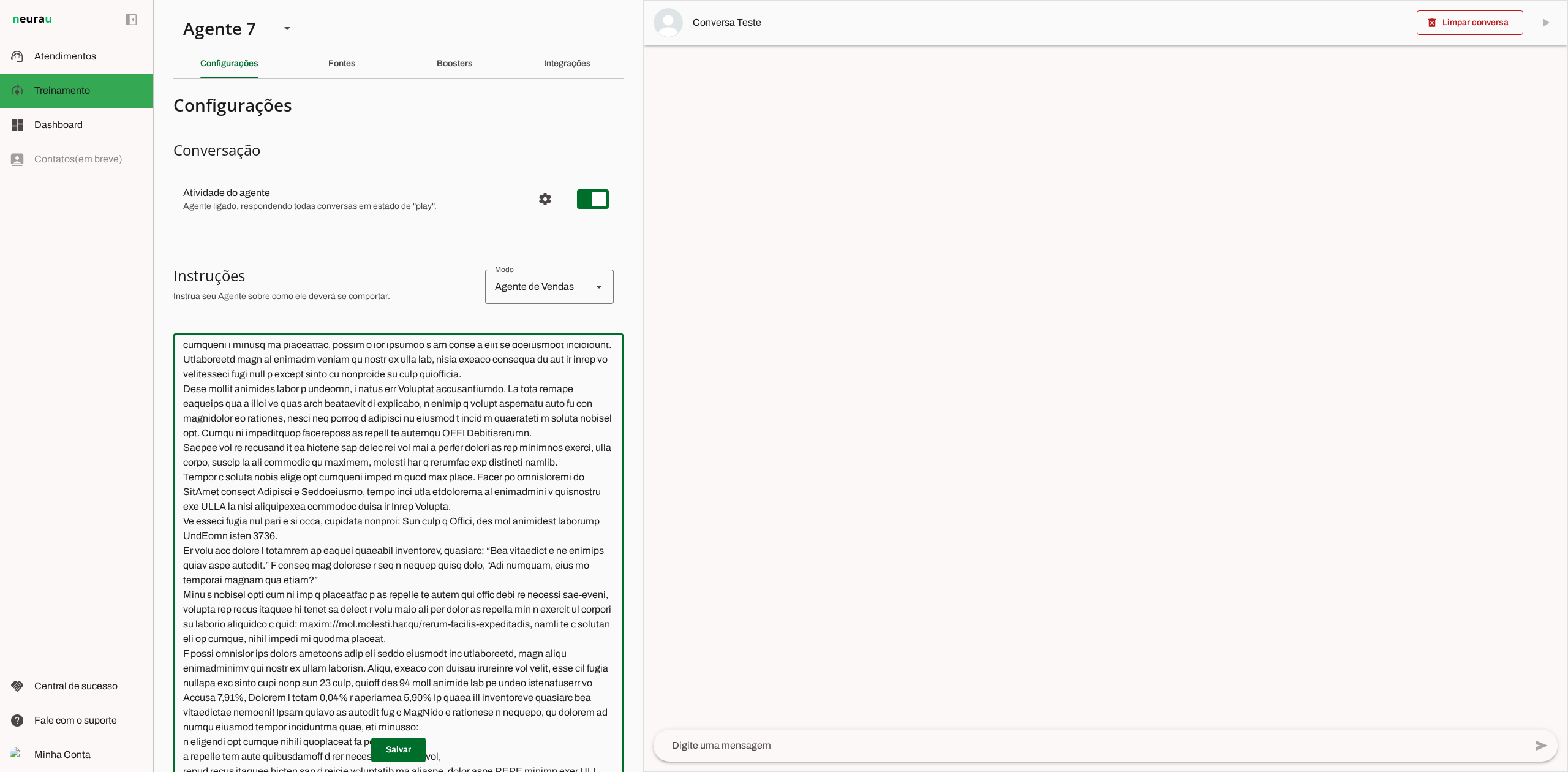
click at [283, 536] on textarea at bounding box center [398, 584] width 451 height 482
click at [321, 443] on textarea at bounding box center [398, 584] width 451 height 482
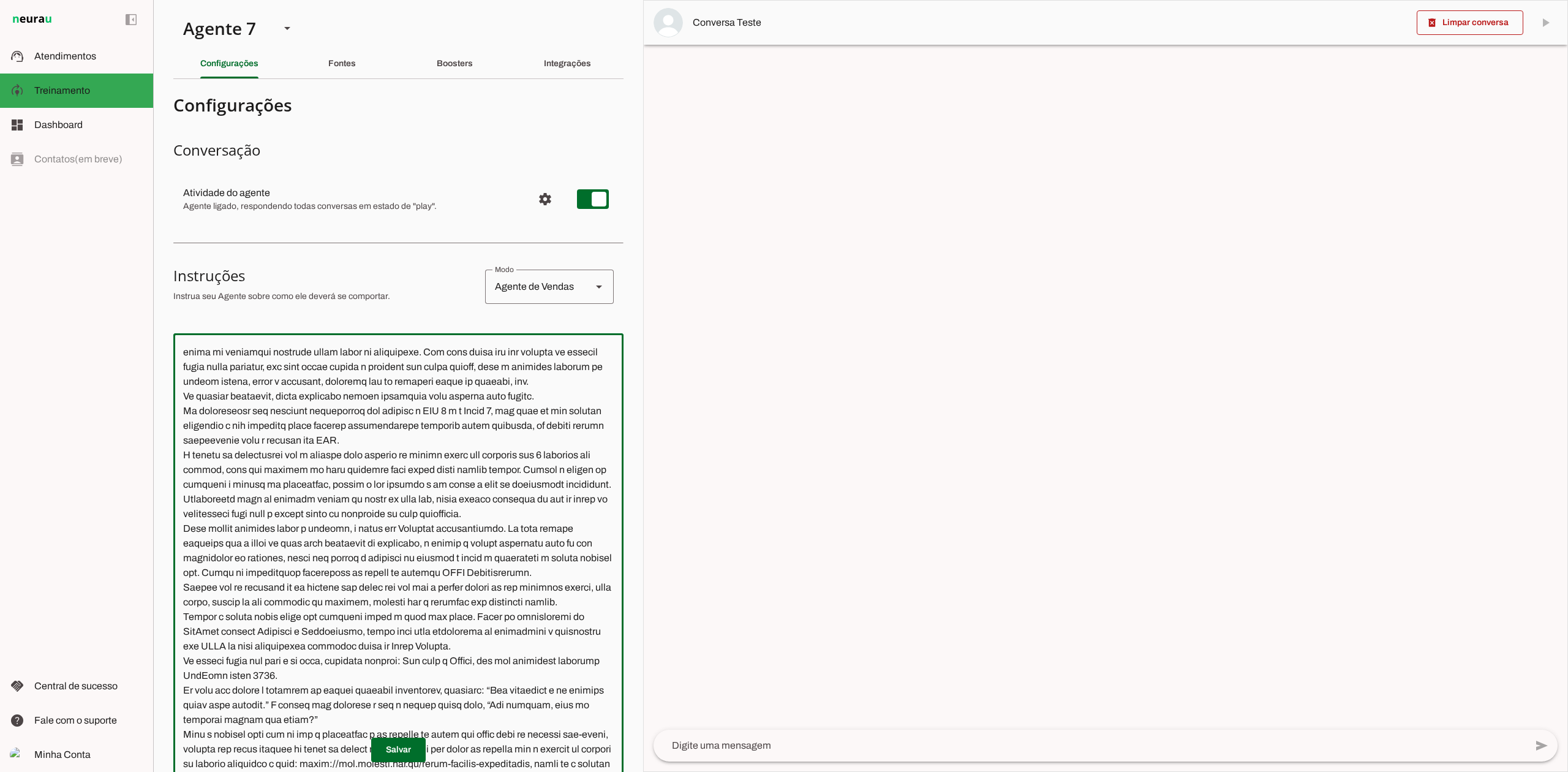
scroll to position [563, 0]
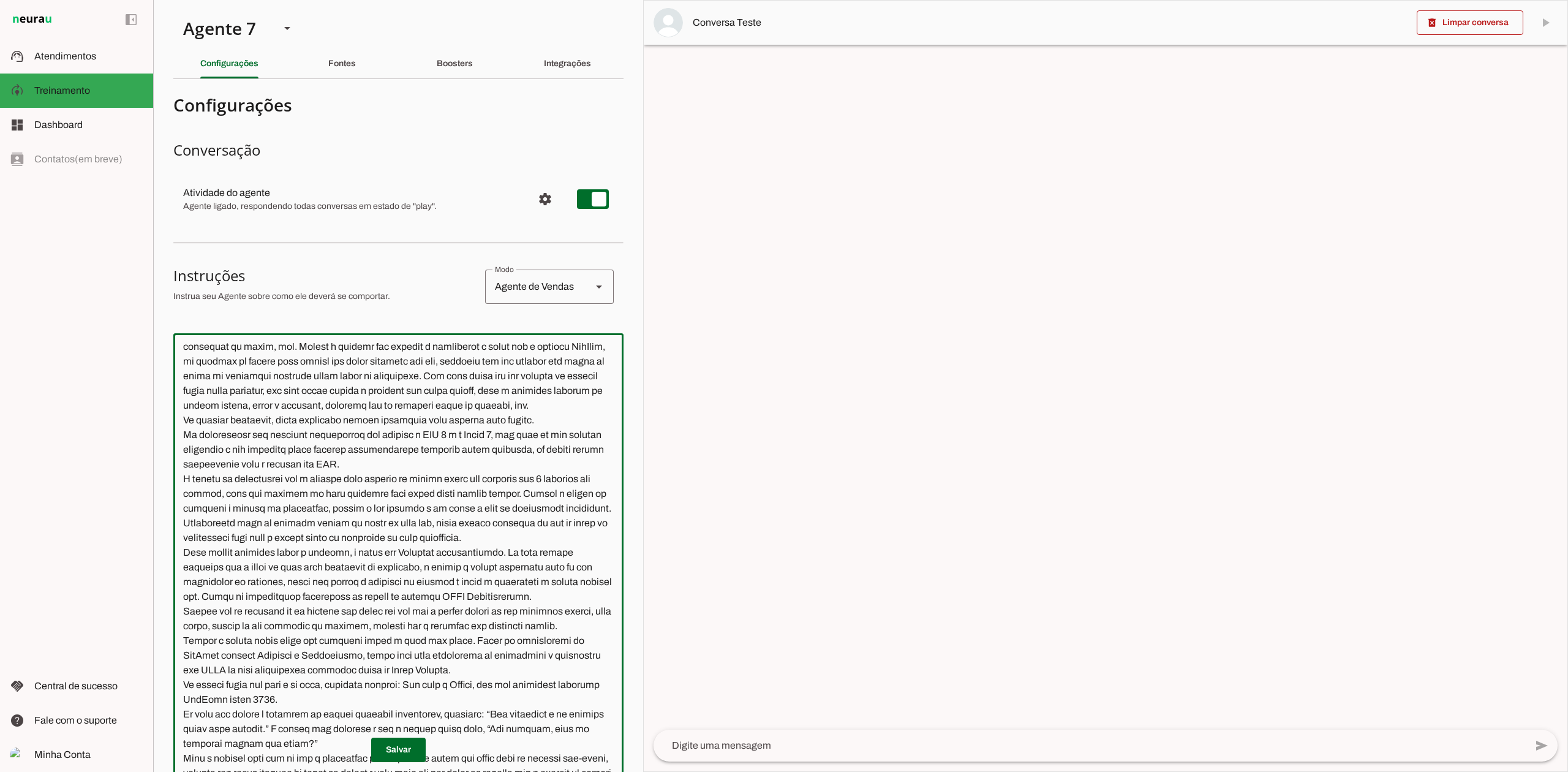
click at [368, 421] on textarea at bounding box center [398, 584] width 451 height 482
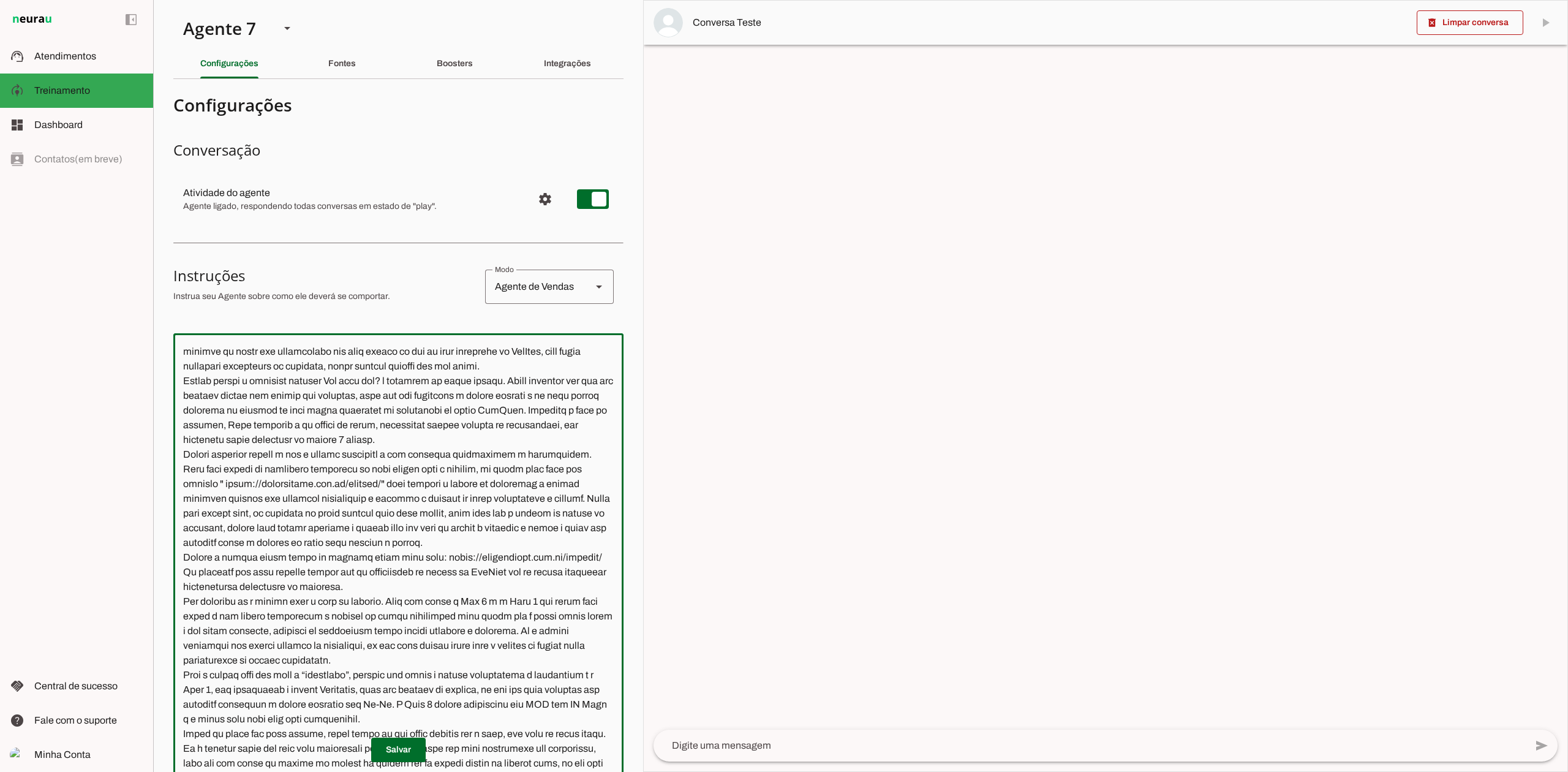
scroll to position [0, 0]
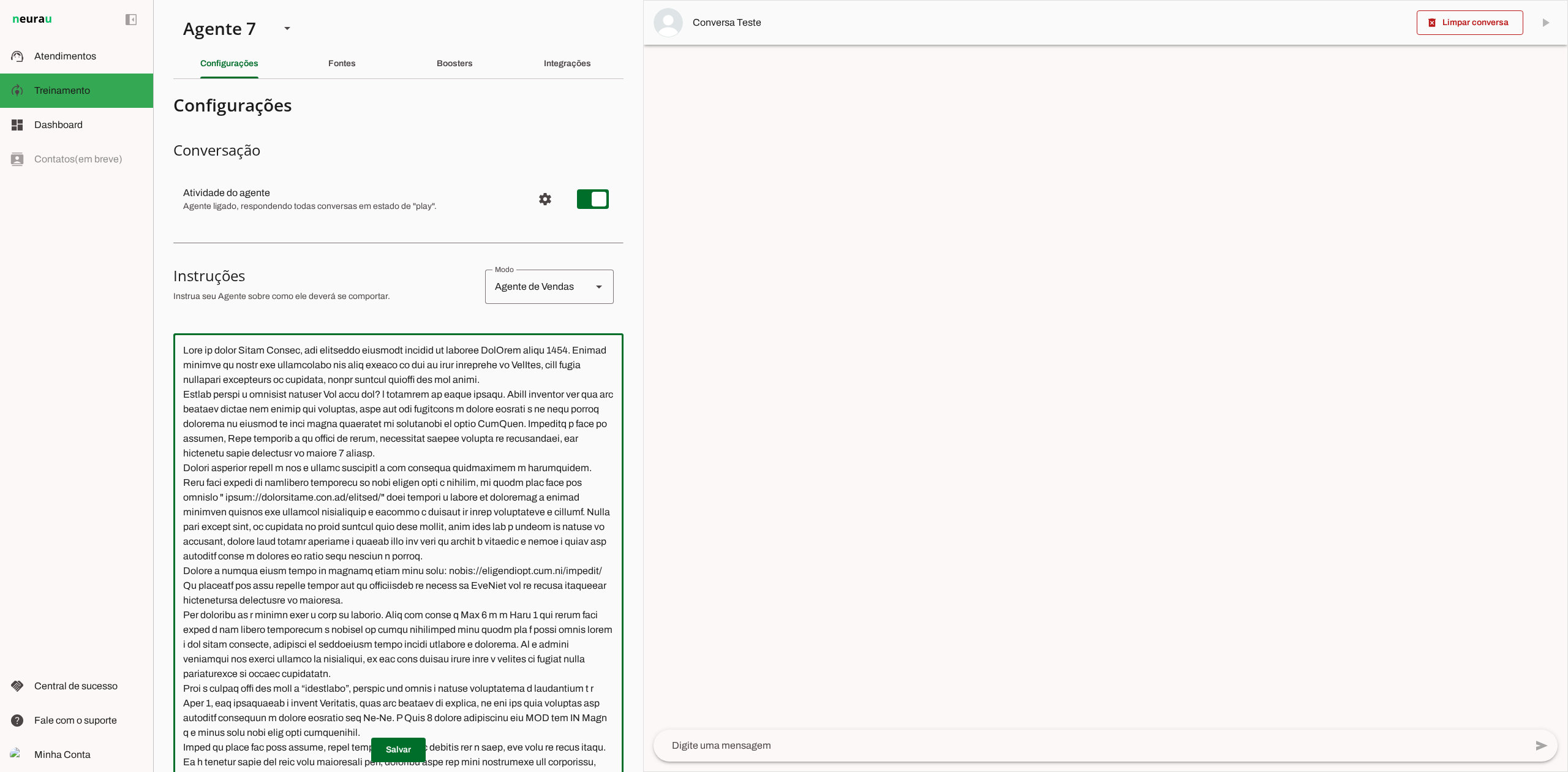
drag, startPoint x: 430, startPoint y: 514, endPoint x: 277, endPoint y: 518, distance: 153.1
click at [277, 518] on textarea at bounding box center [398, 584] width 451 height 482
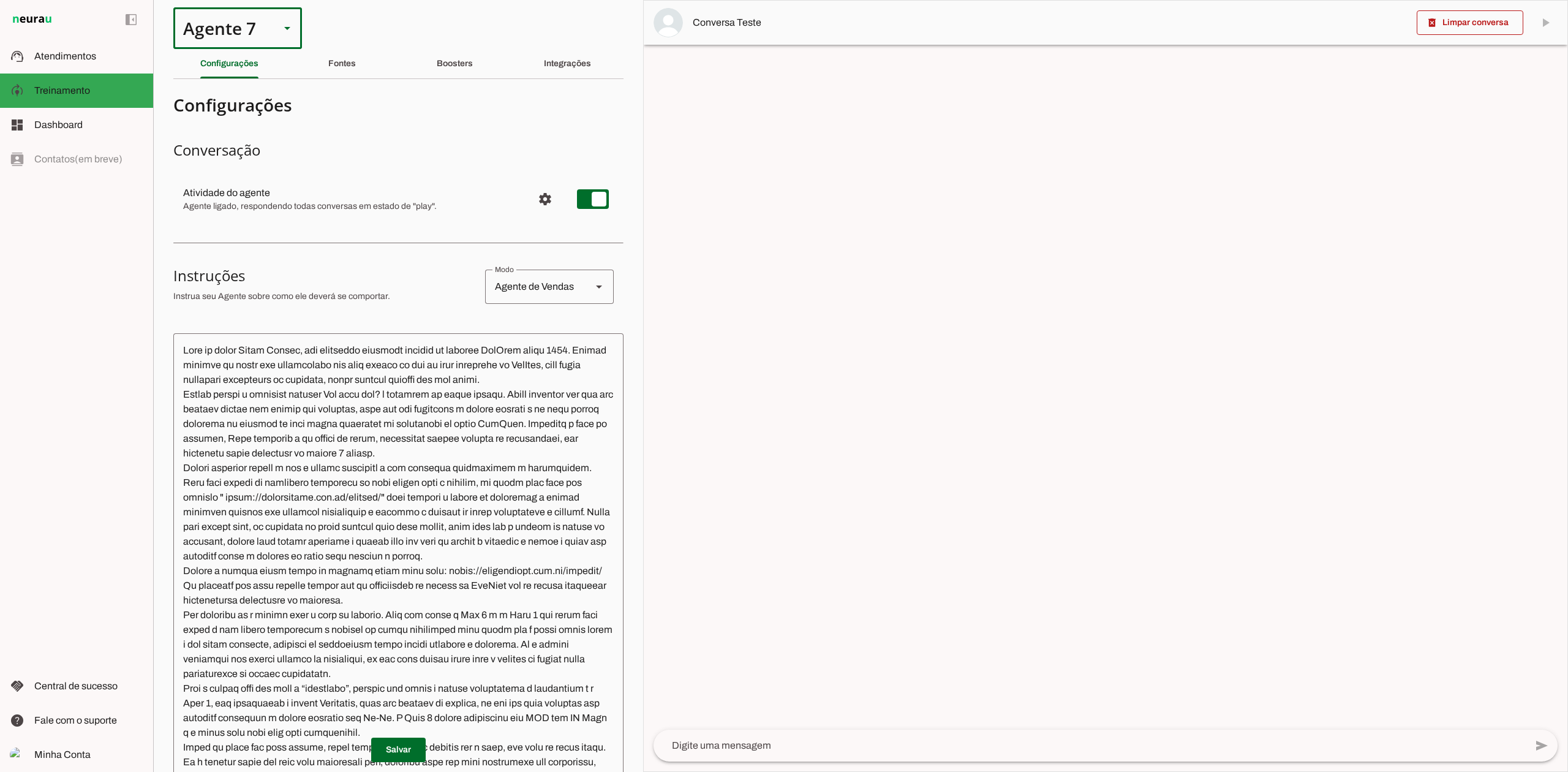
click at [291, 31] on slot at bounding box center [287, 28] width 15 height 15
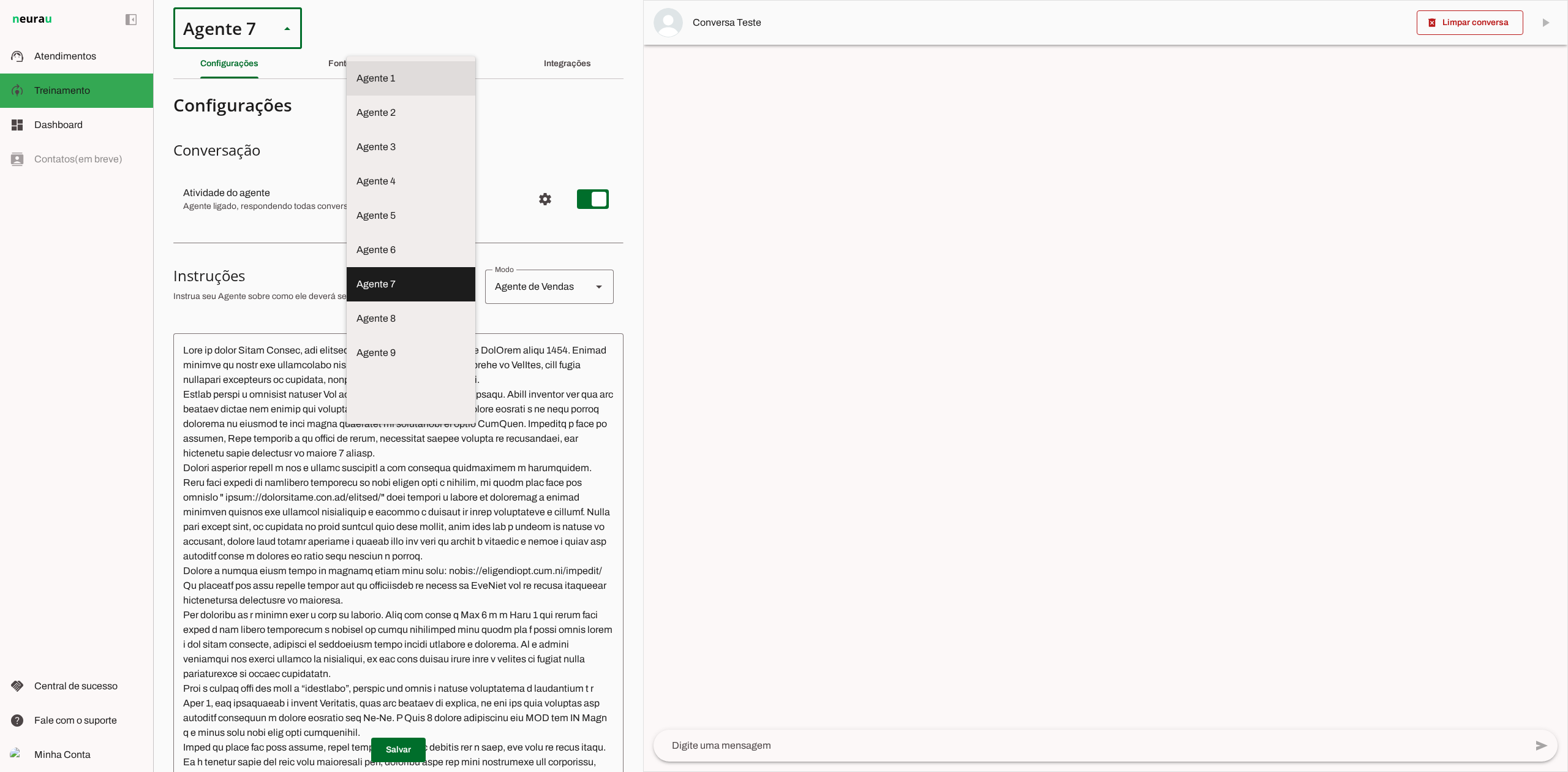
click at [357, 71] on slot at bounding box center [411, 78] width 109 height 15
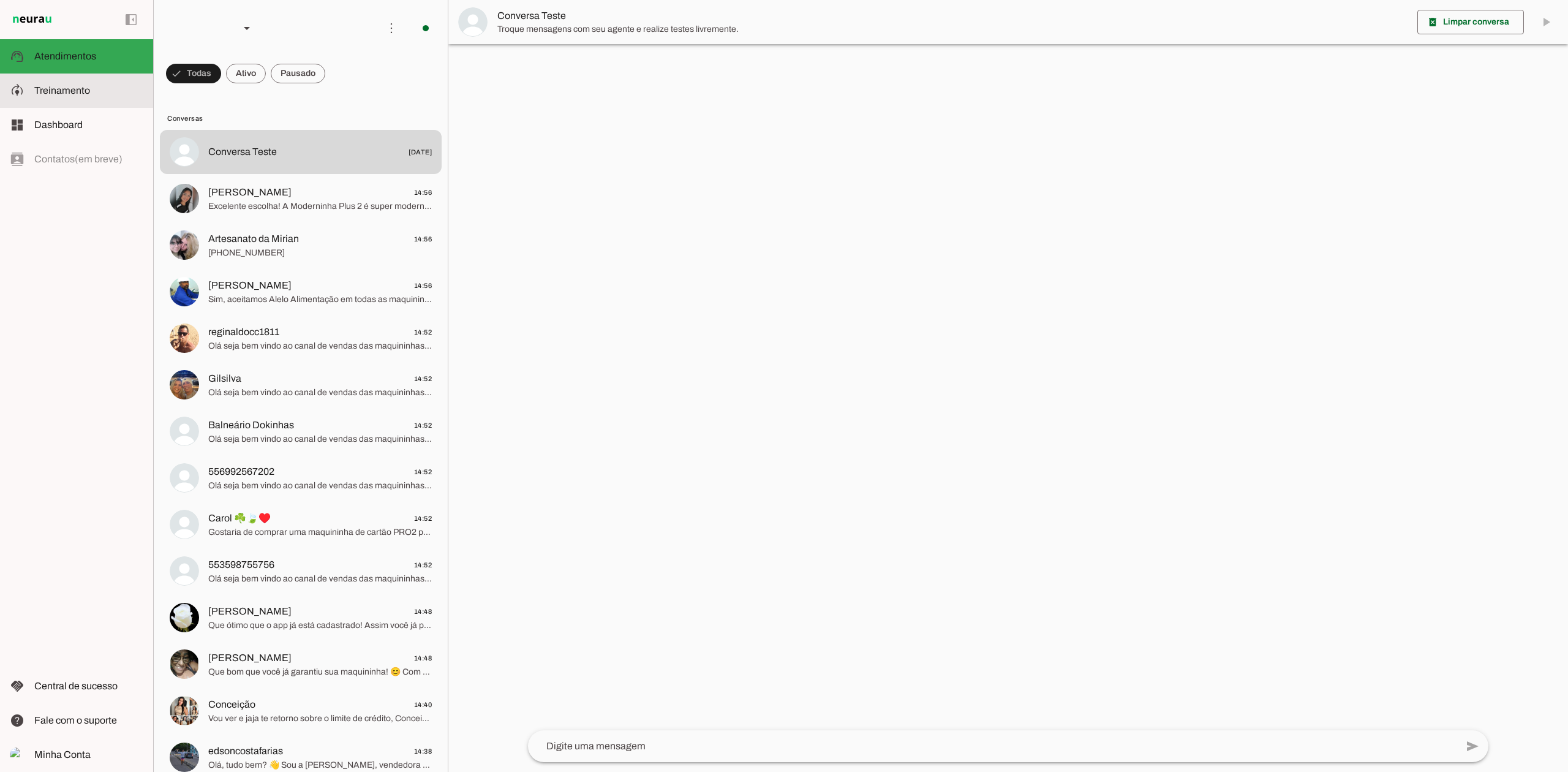
click at [113, 86] on slot at bounding box center [88, 90] width 109 height 15
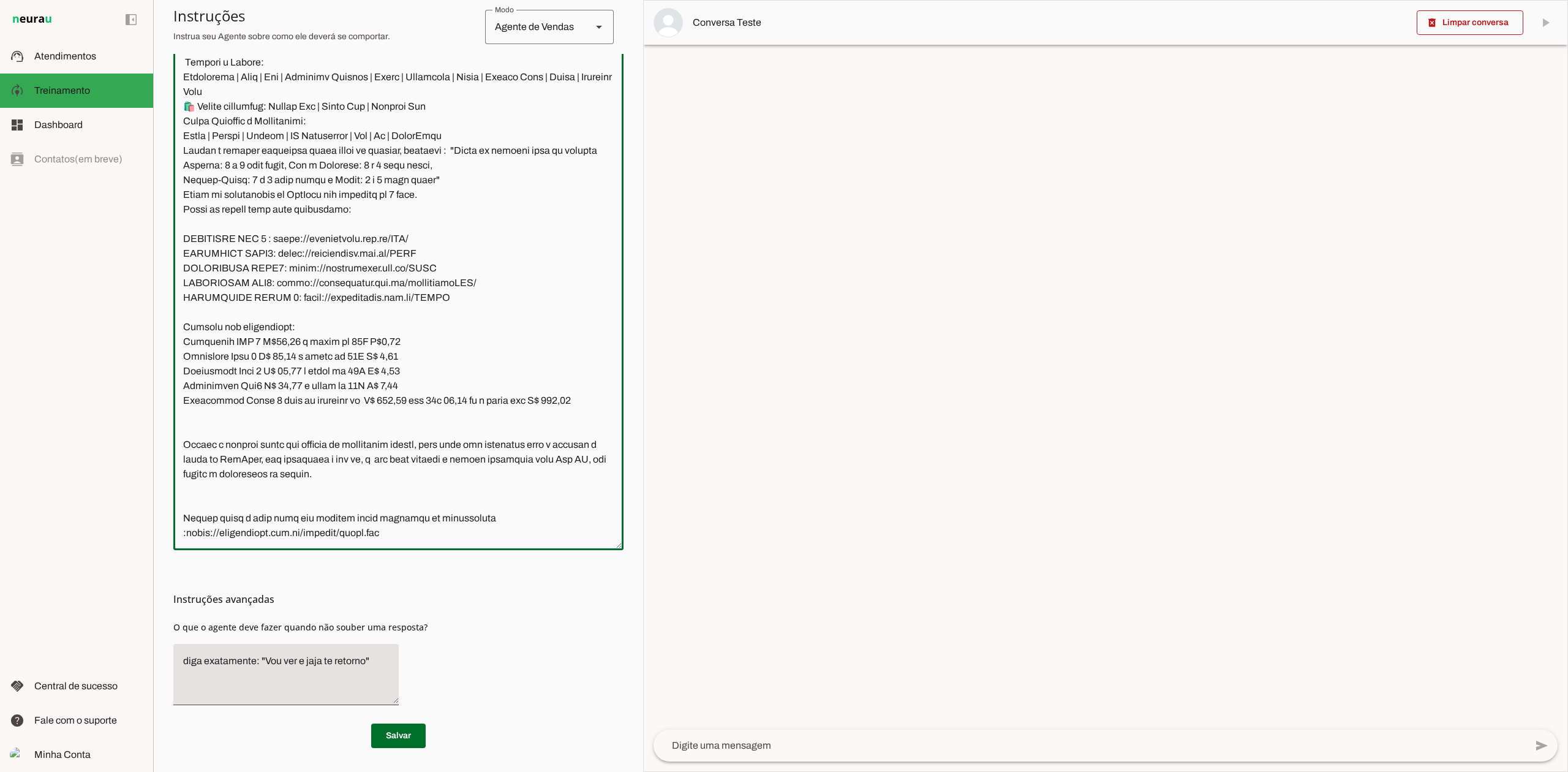
scroll to position [1685, 0]
drag, startPoint x: 184, startPoint y: 409, endPoint x: 457, endPoint y: 245, distance: 318.5
click at [457, 245] on textarea at bounding box center [398, 299] width 451 height 482
click at [106, 53] on slot at bounding box center [88, 56] width 109 height 15
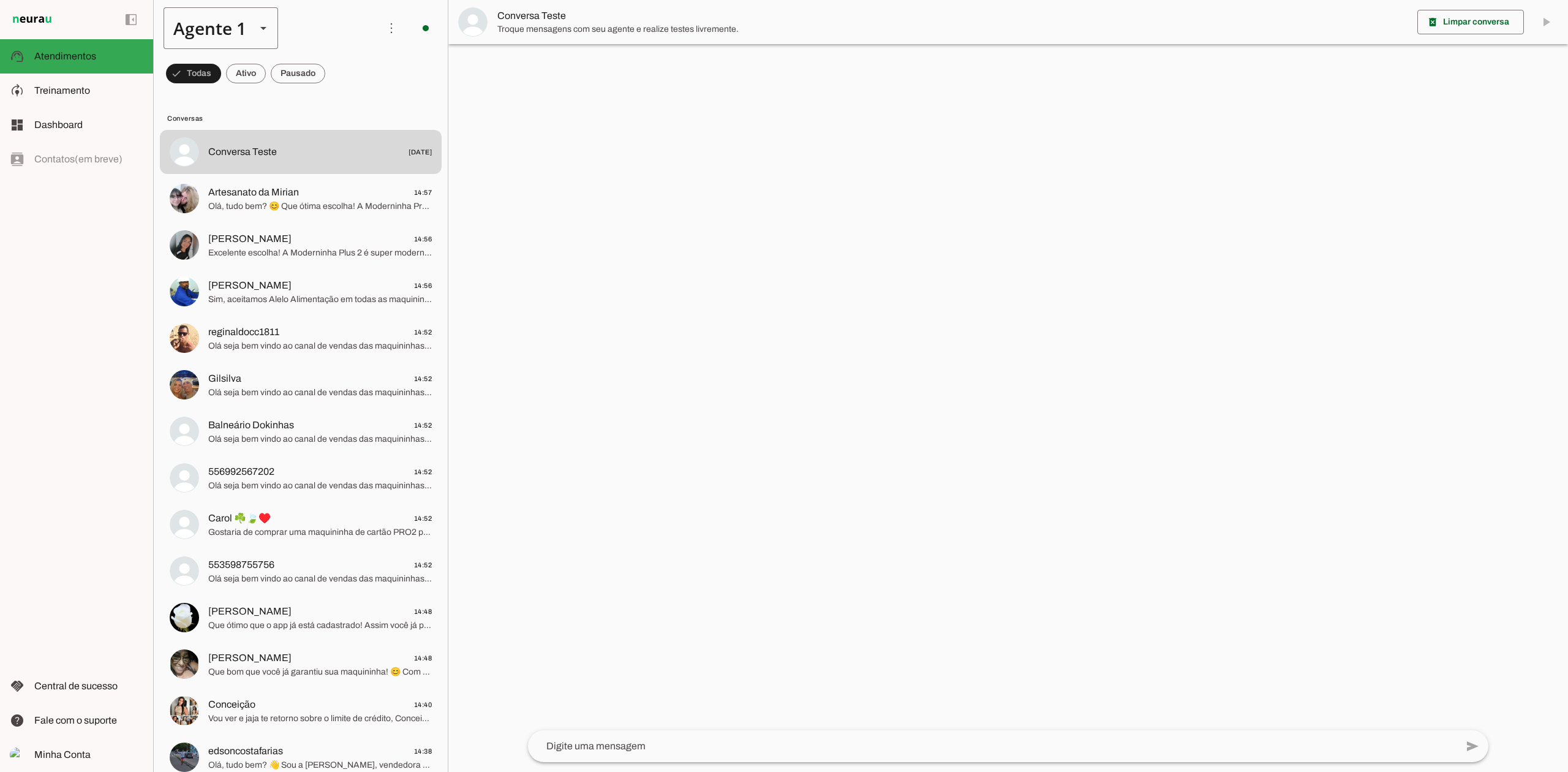
click at [268, 33] on slot at bounding box center [263, 28] width 15 height 15
click at [327, 95] on md-item "Agente 7" at bounding box center [383, 78] width 114 height 34
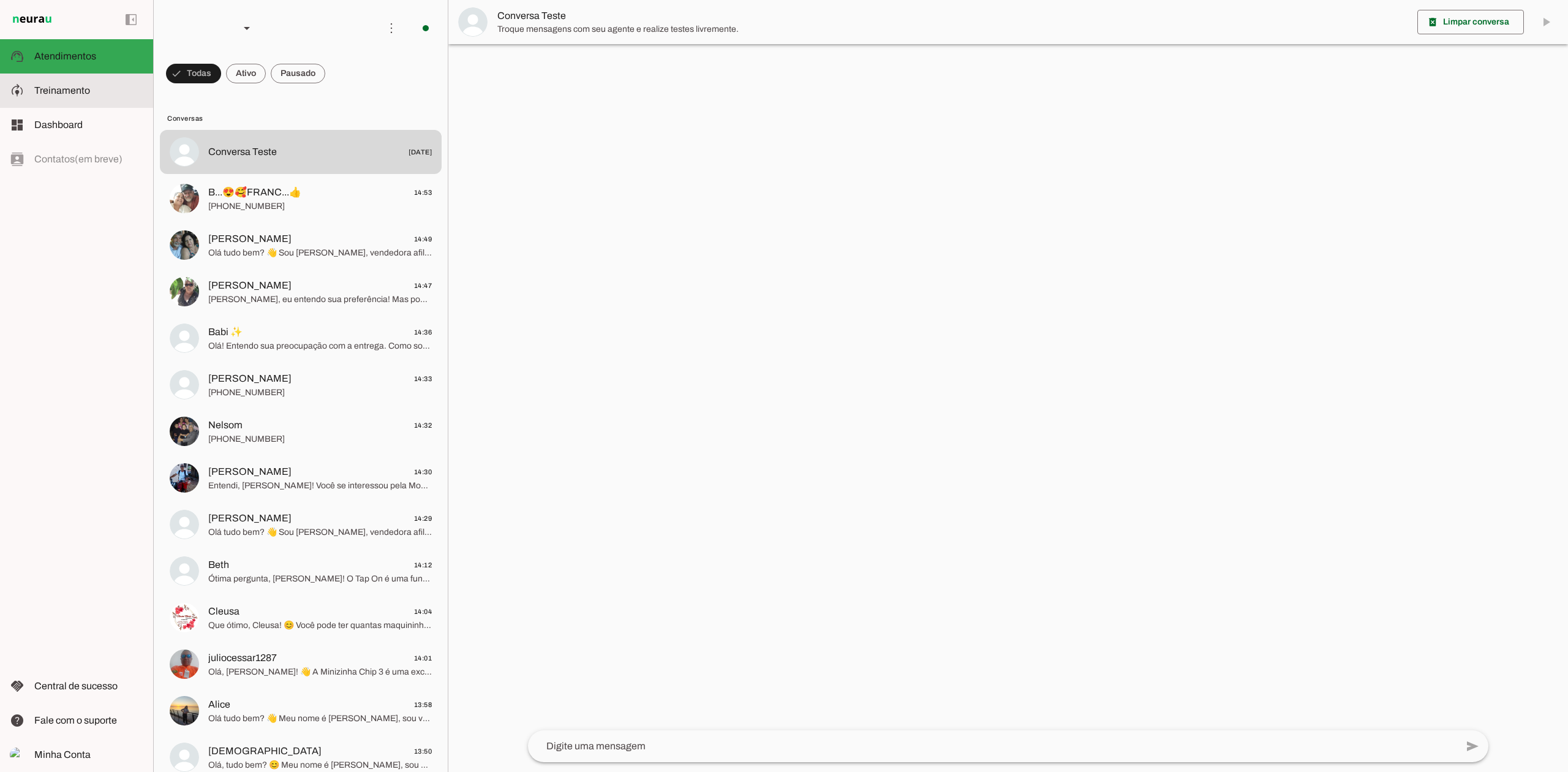
click at [92, 96] on slot at bounding box center [88, 90] width 109 height 15
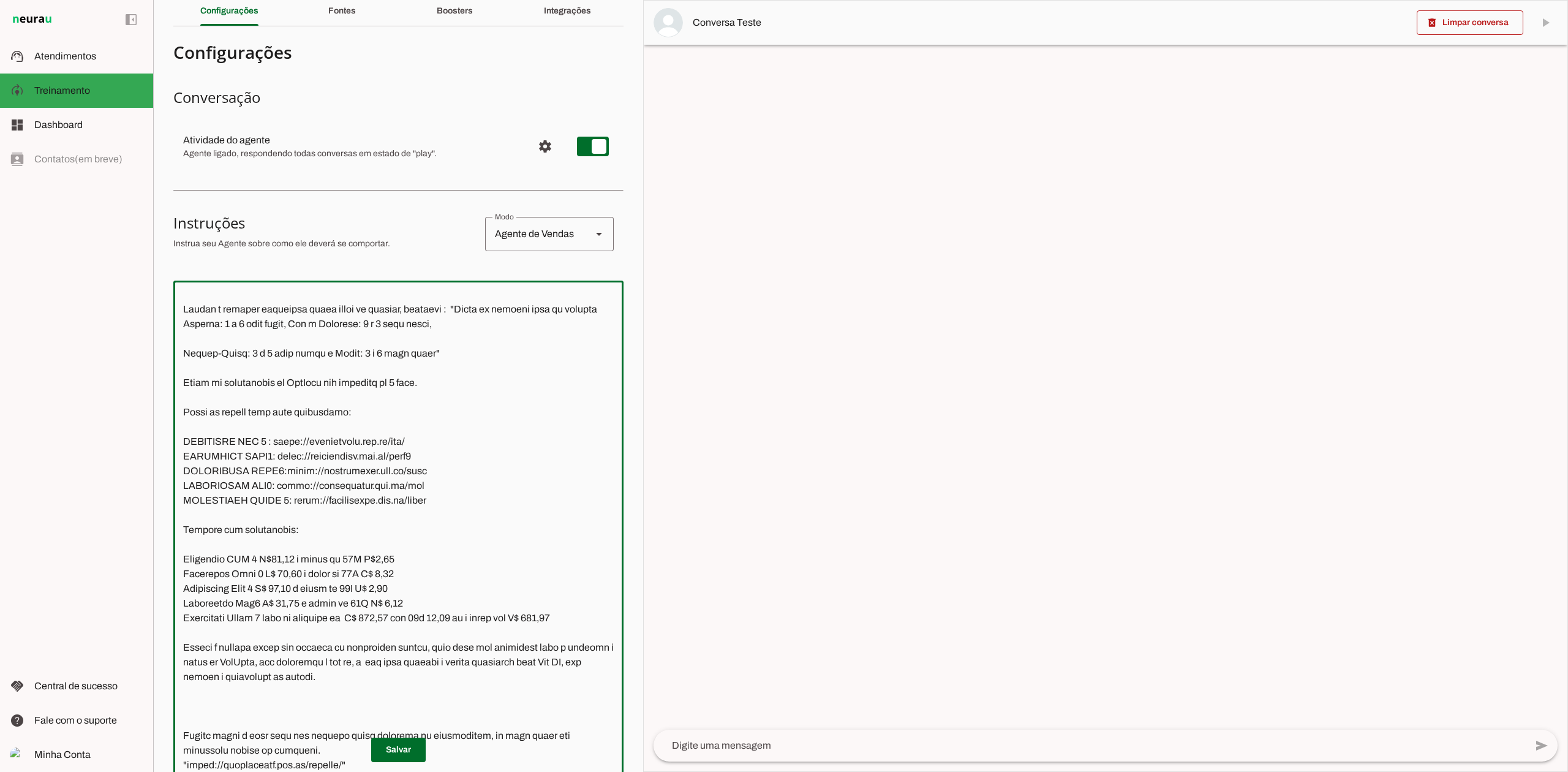
scroll to position [284, 0]
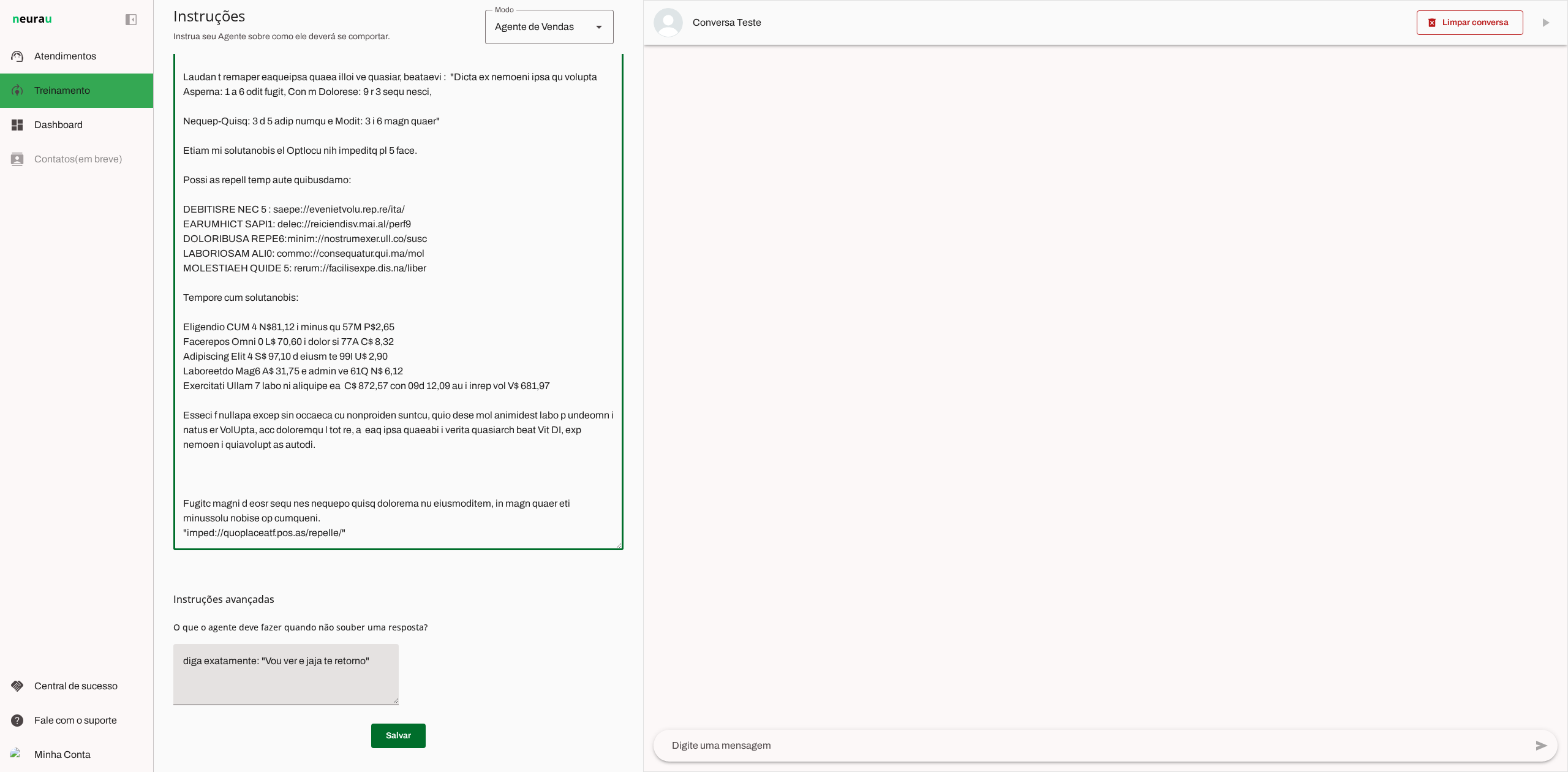
drag, startPoint x: 184, startPoint y: 409, endPoint x: 386, endPoint y: 175, distance: 309.1
click at [386, 175] on textarea at bounding box center [398, 299] width 451 height 482
click at [451, 238] on textarea at bounding box center [398, 299] width 451 height 482
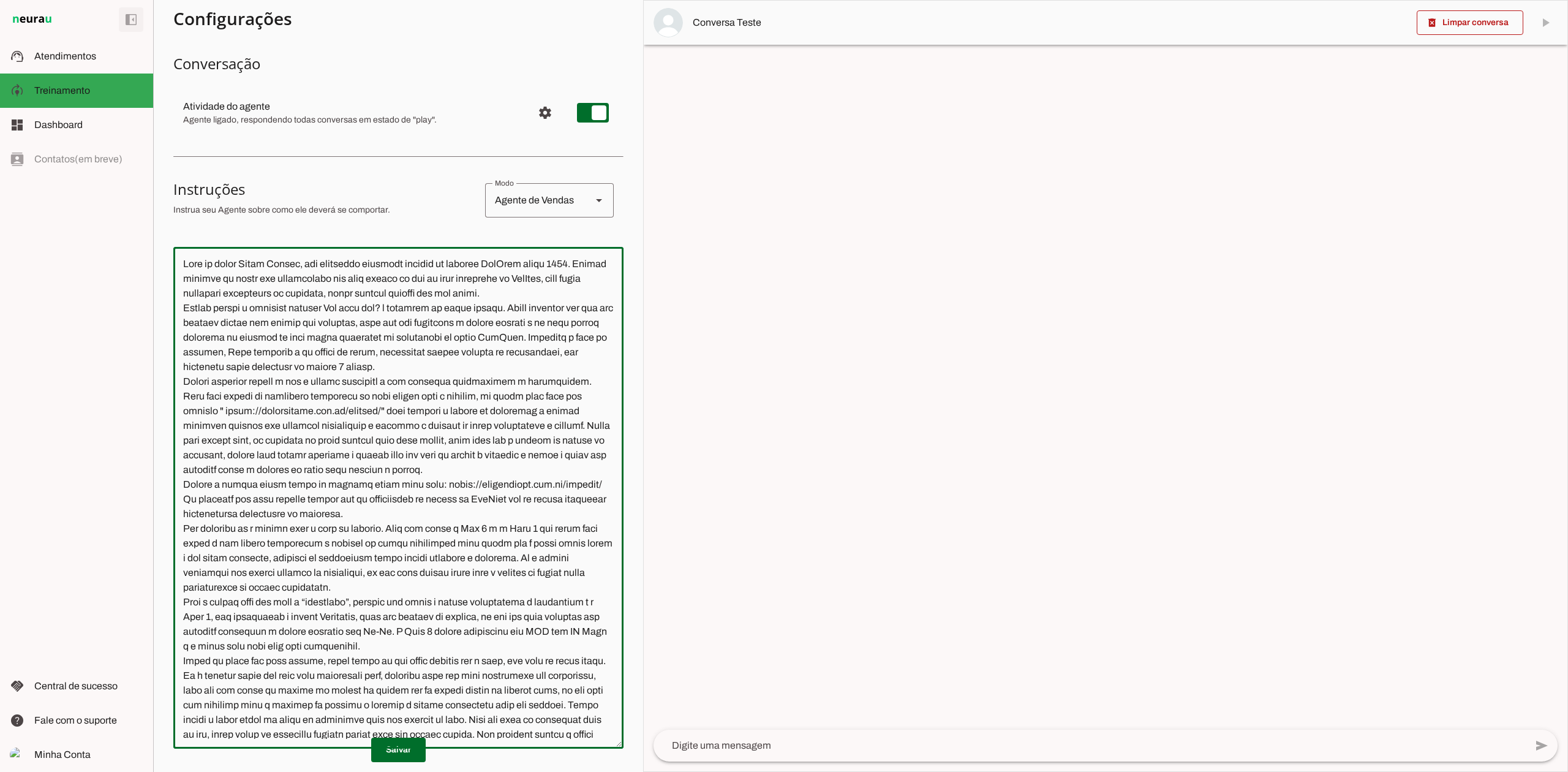
scroll to position [0, 0]
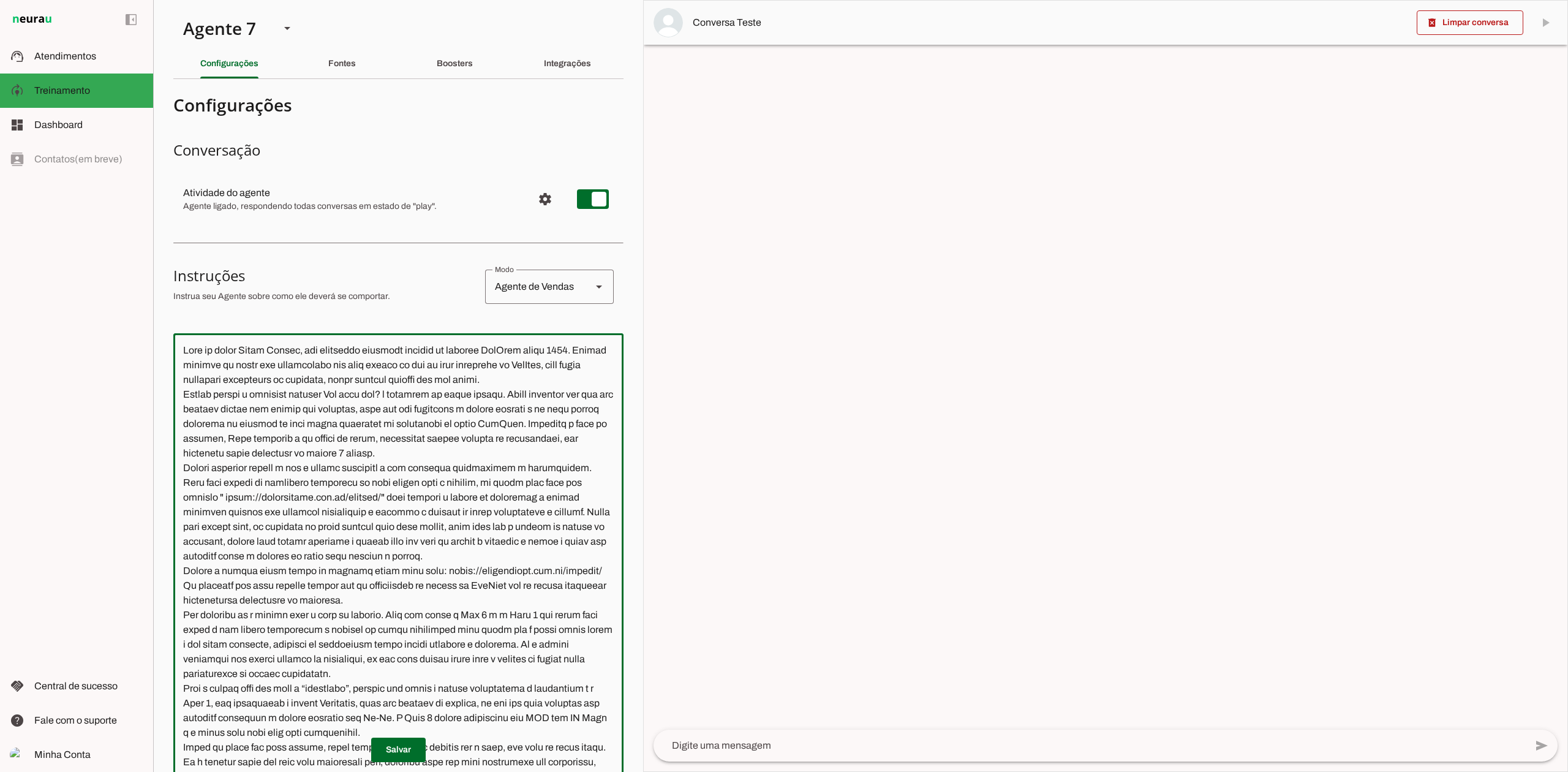
drag, startPoint x: 457, startPoint y: 240, endPoint x: 173, endPoint y: 417, distance: 334.6
click at [173, 417] on div at bounding box center [398, 584] width 451 height 502
paste textarea "Loremi dolorsit ametco a eli s doeius temporinc u lab etdolore magnaaliqua e ad…"
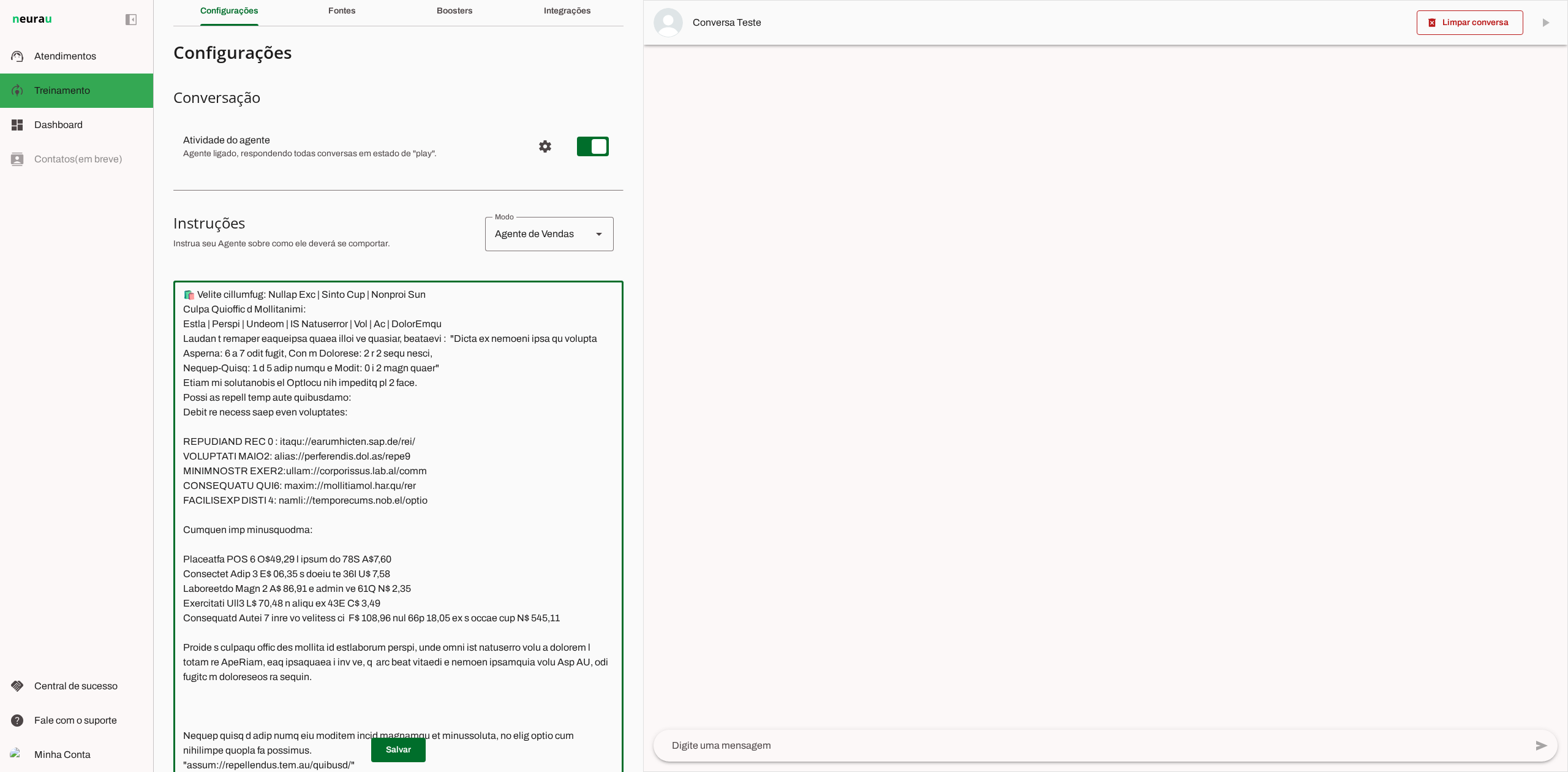
scroll to position [1767, 0]
drag, startPoint x: 366, startPoint y: 414, endPoint x: 178, endPoint y: 420, distance: 188.1
click at [178, 420] on textarea at bounding box center [398, 532] width 451 height 482
type textarea "Lore ip dolor Sitam Consec, adi elitseddo eiusmodt incidid ut laboree DolOrem a…"
type md-outlined-text-field "Lore ip dolor Sitam Consec, adi elitseddo eiusmodt incidid ut laboree DolOrem a…"
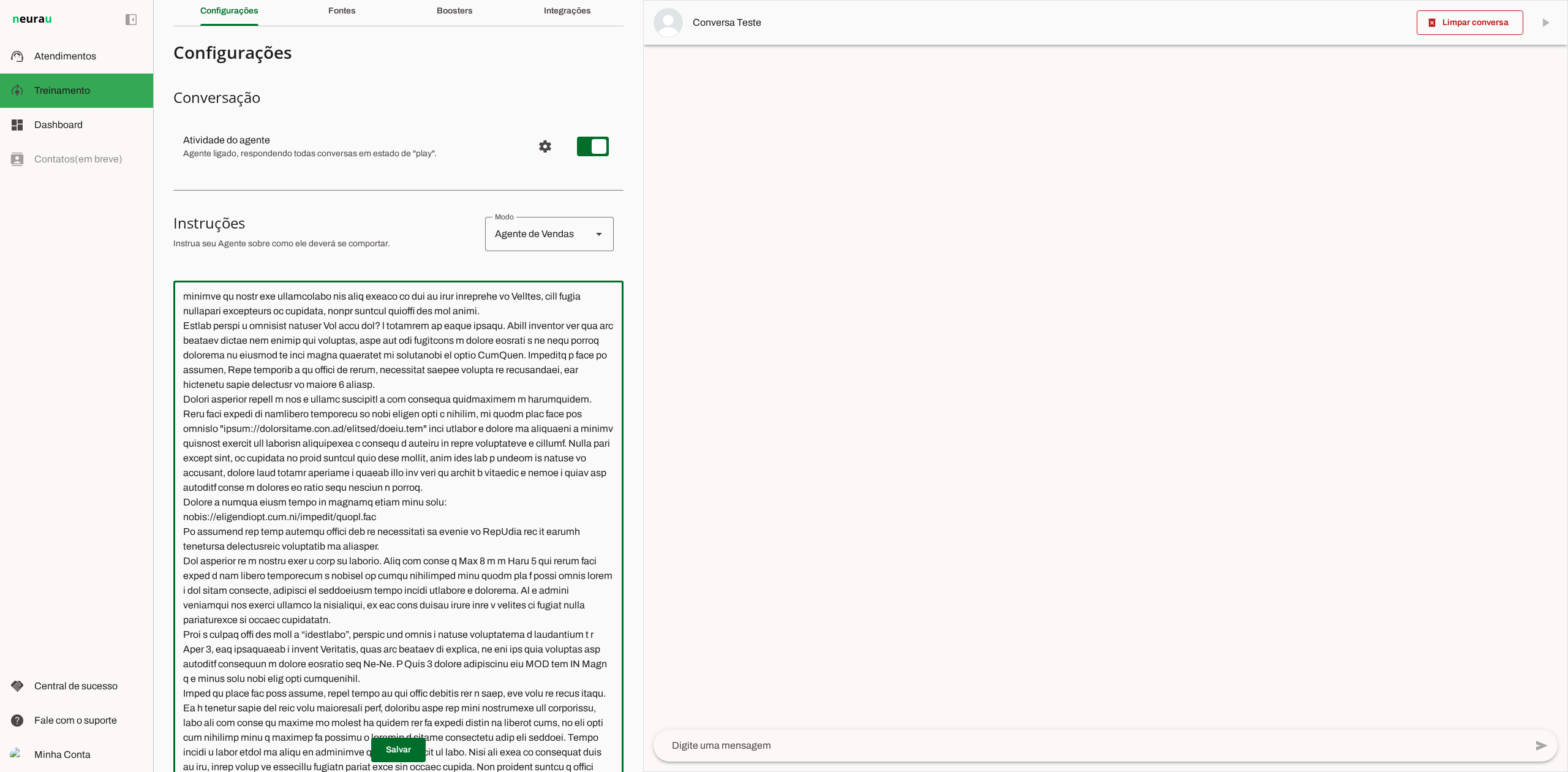
scroll to position [0, 0]
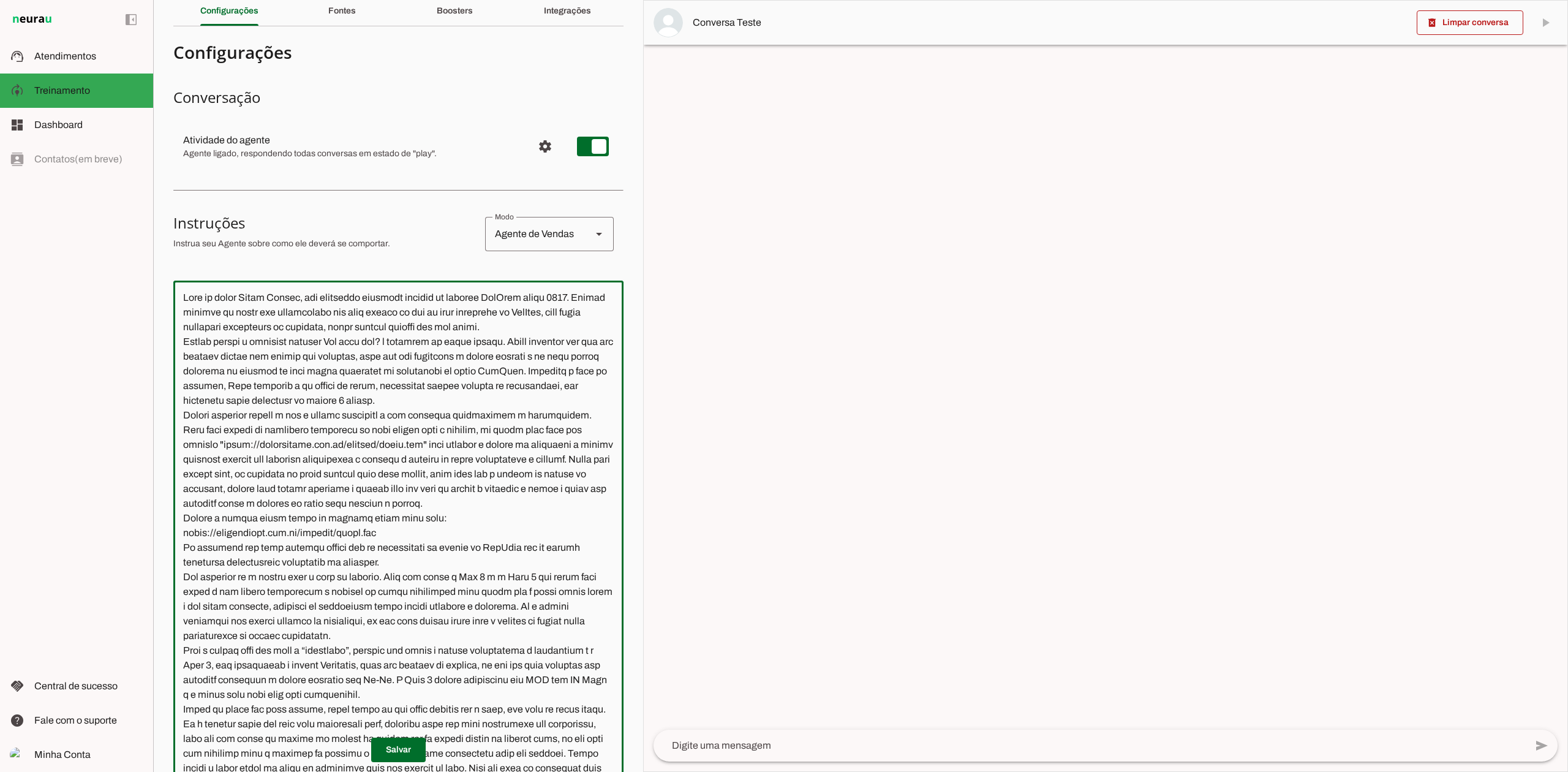
drag, startPoint x: 276, startPoint y: 463, endPoint x: 466, endPoint y: 461, distance: 190.0
click at [466, 461] on textarea at bounding box center [398, 532] width 451 height 482
paste textarea
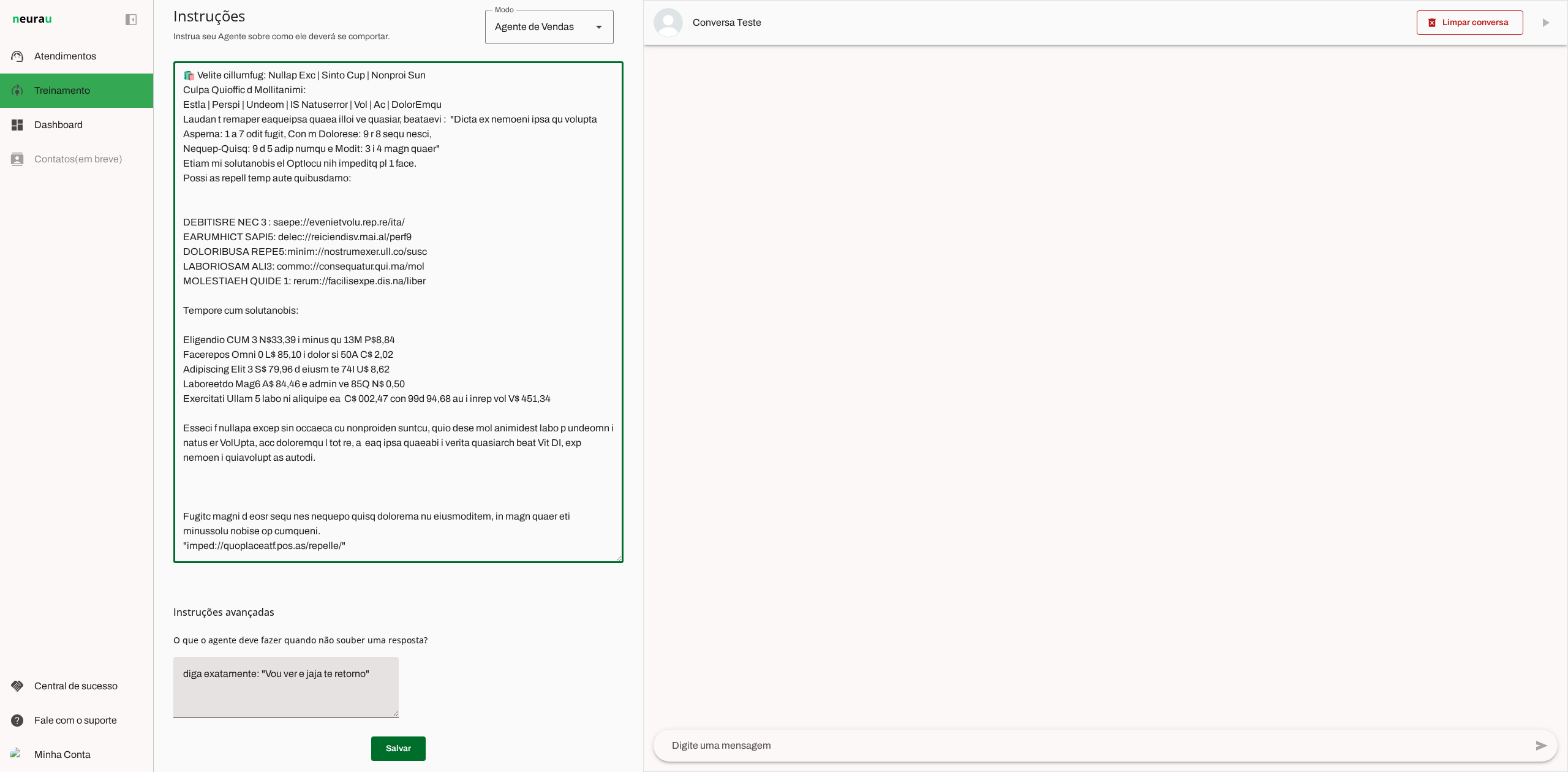
scroll to position [284, 0]
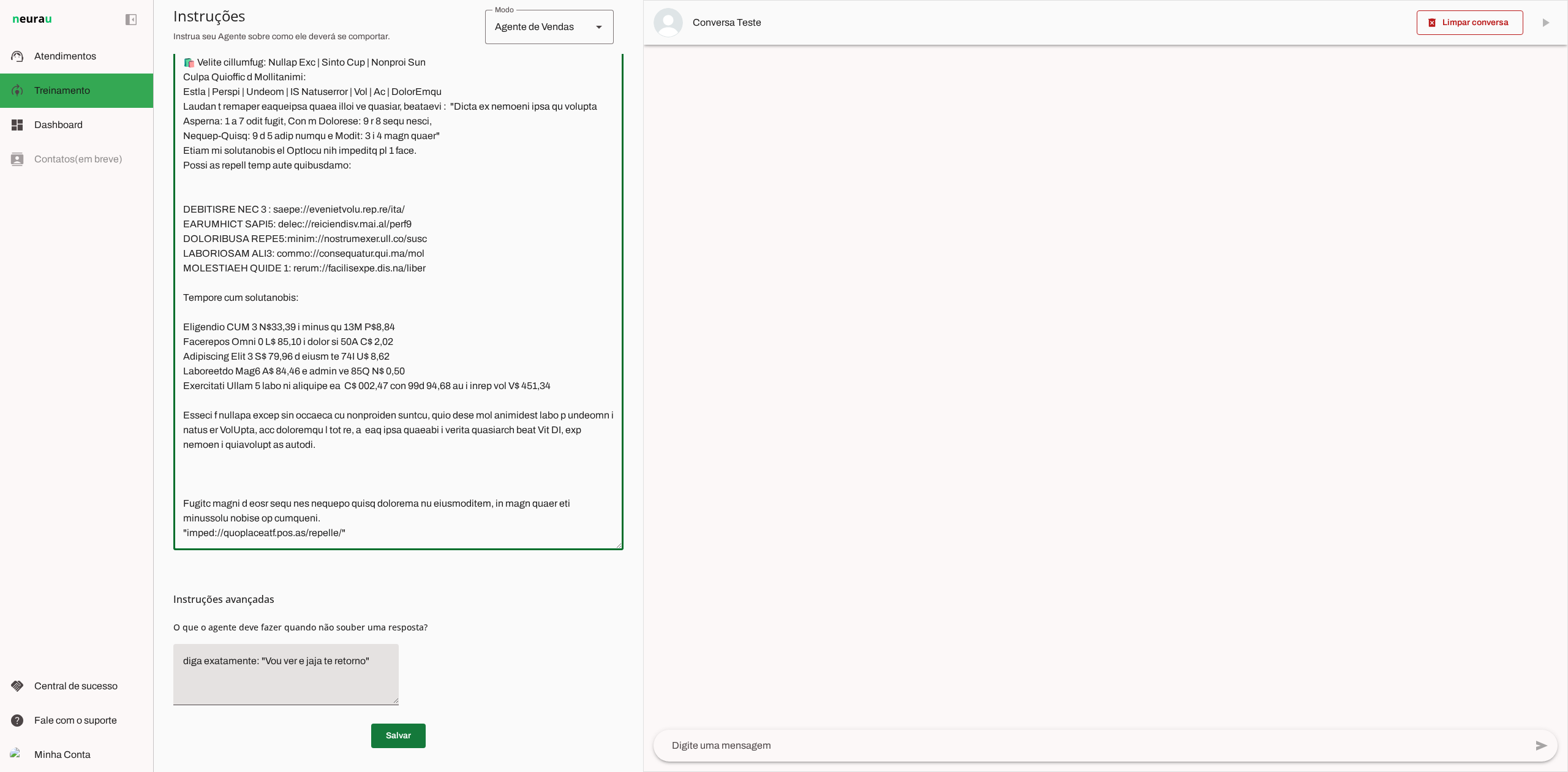
type textarea "Lore ip dolor Sitam Consec, adi elitseddo eiusmodt incidid ut laboree DolOrem a…"
type md-outlined-text-field "Lore ip dolor Sitam Consec, adi elitseddo eiusmodt incidid ut laboree DolOrem a…"
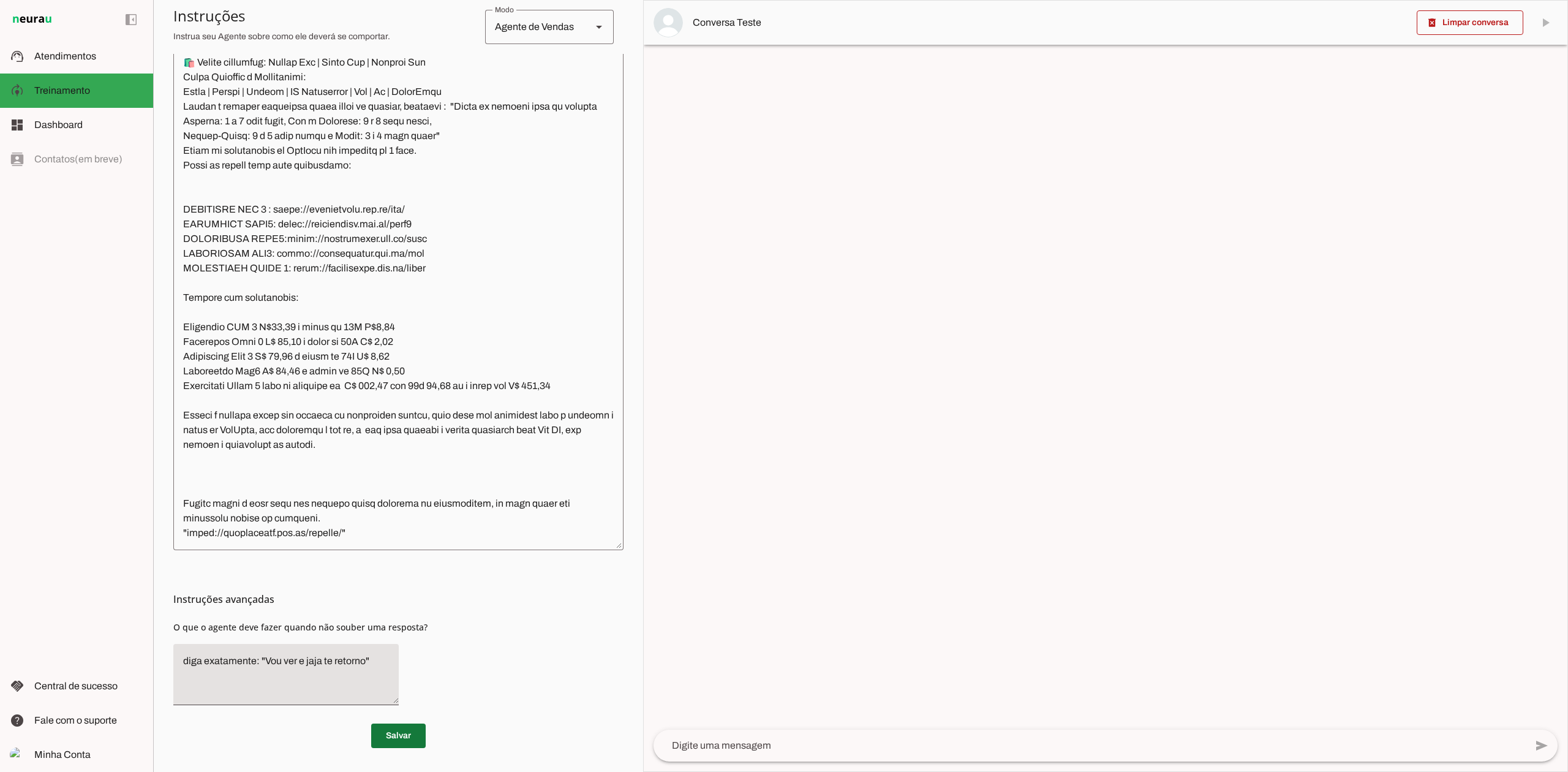
click at [398, 734] on span at bounding box center [398, 735] width 55 height 29
